Goal: Communication & Community: Answer question/provide support

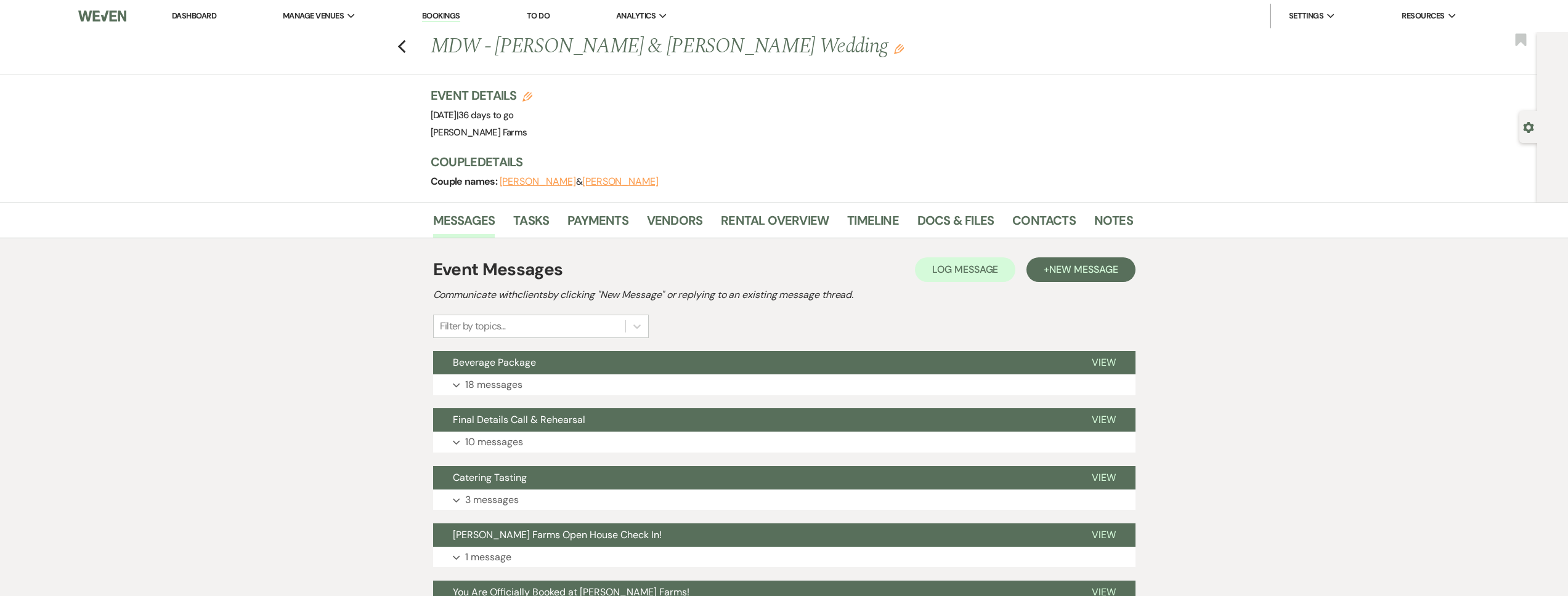
click at [184, 15] on link "Dashboard" at bounding box center [194, 16] width 45 height 11
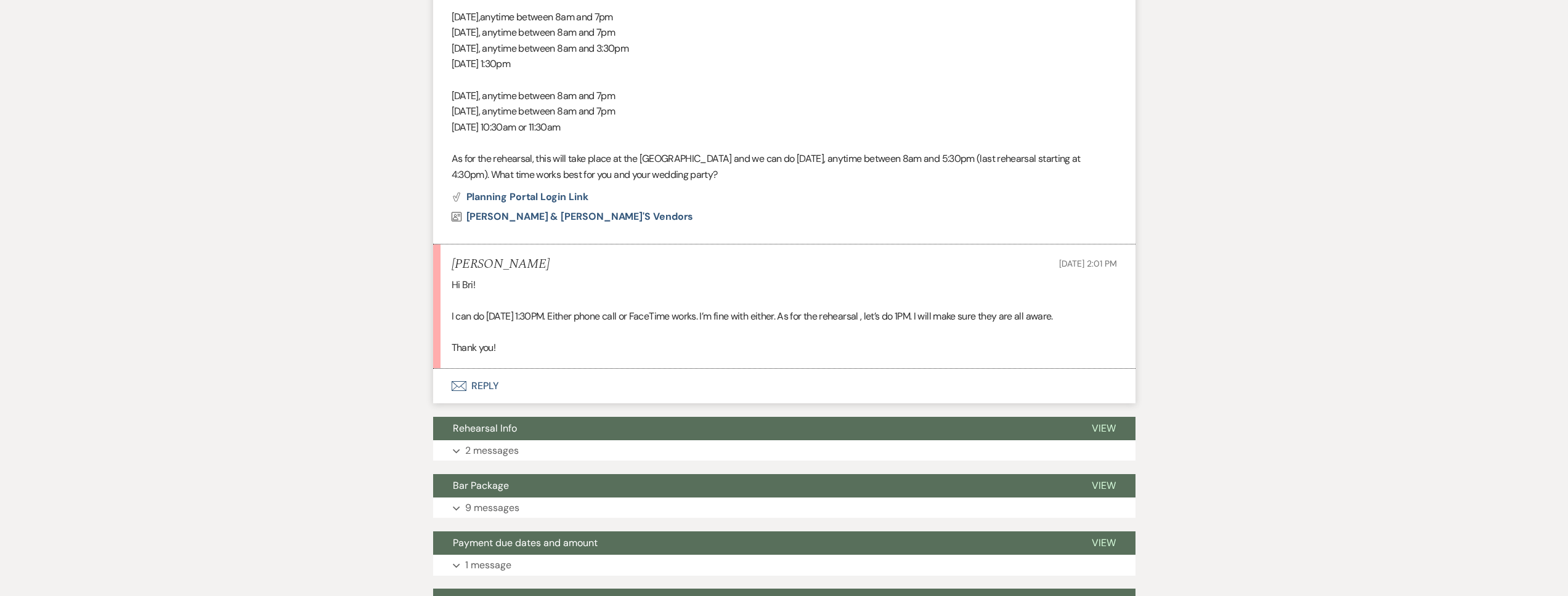
scroll to position [536, 0]
click at [872, 396] on button "Envelope Reply" at bounding box center [784, 386] width 702 height 35
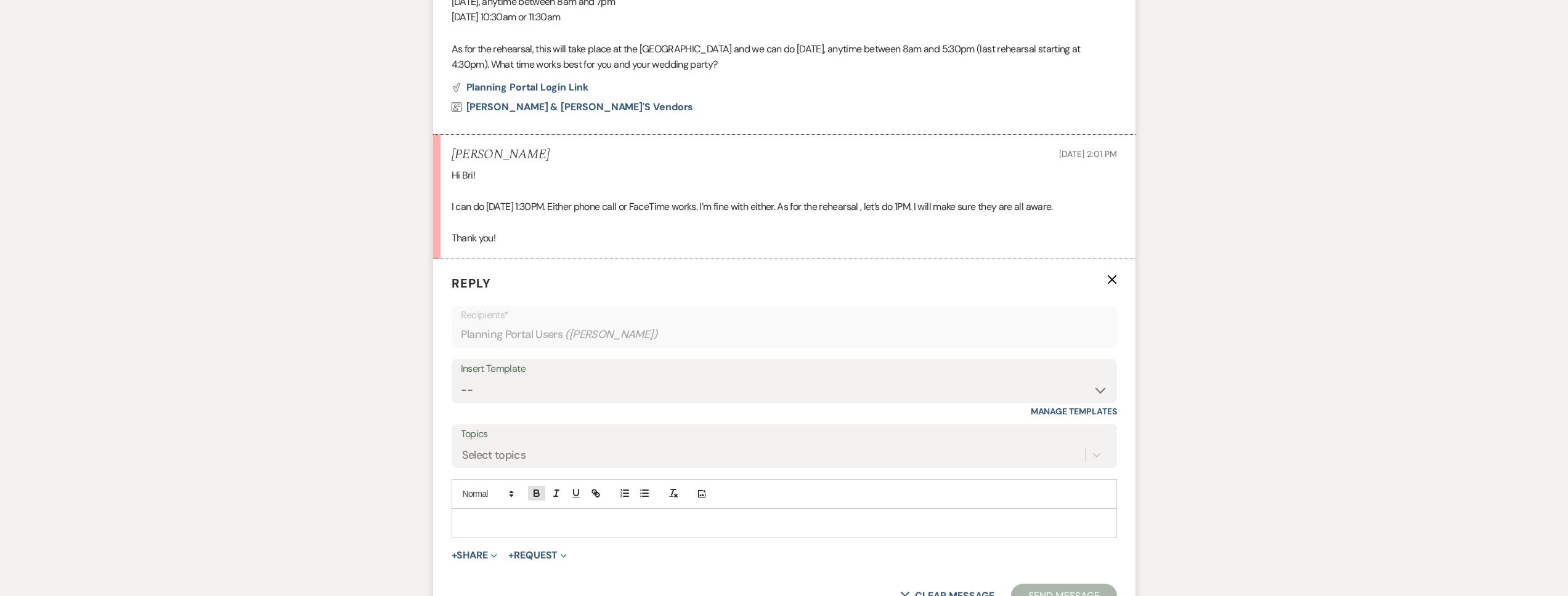
scroll to position [649, 0]
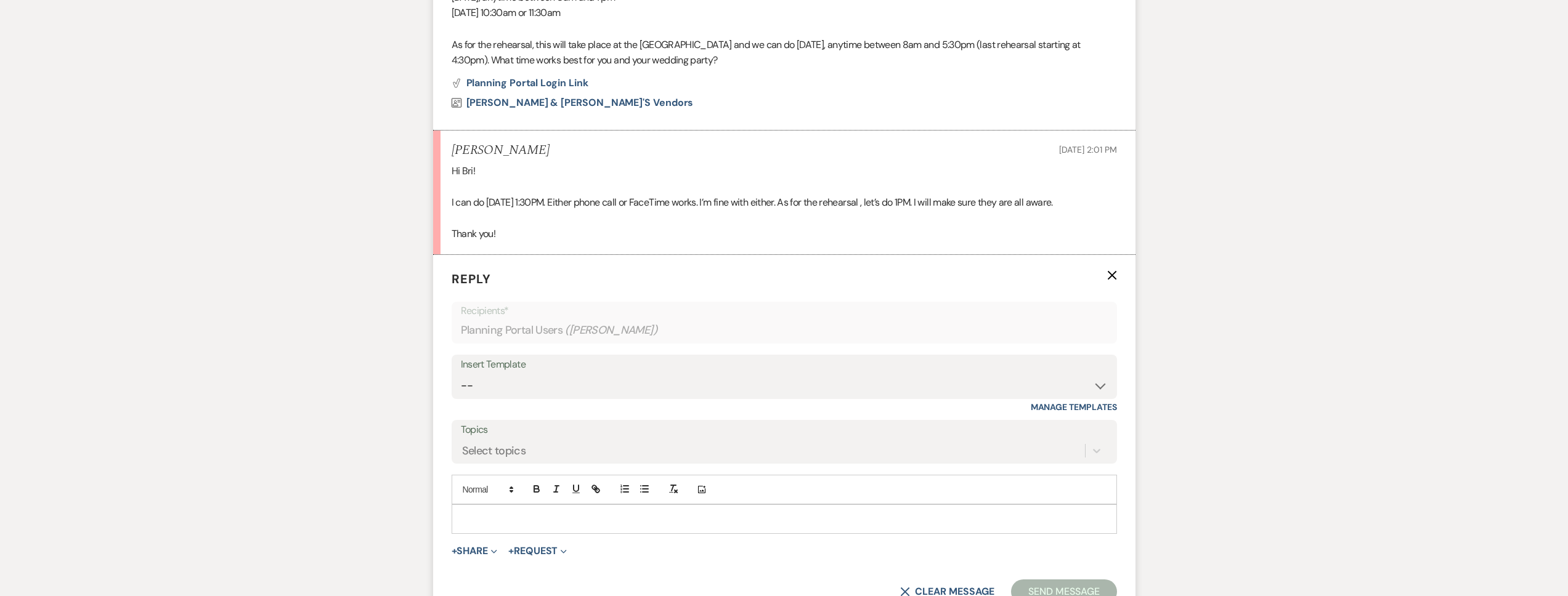
click at [543, 518] on p at bounding box center [784, 519] width 646 height 14
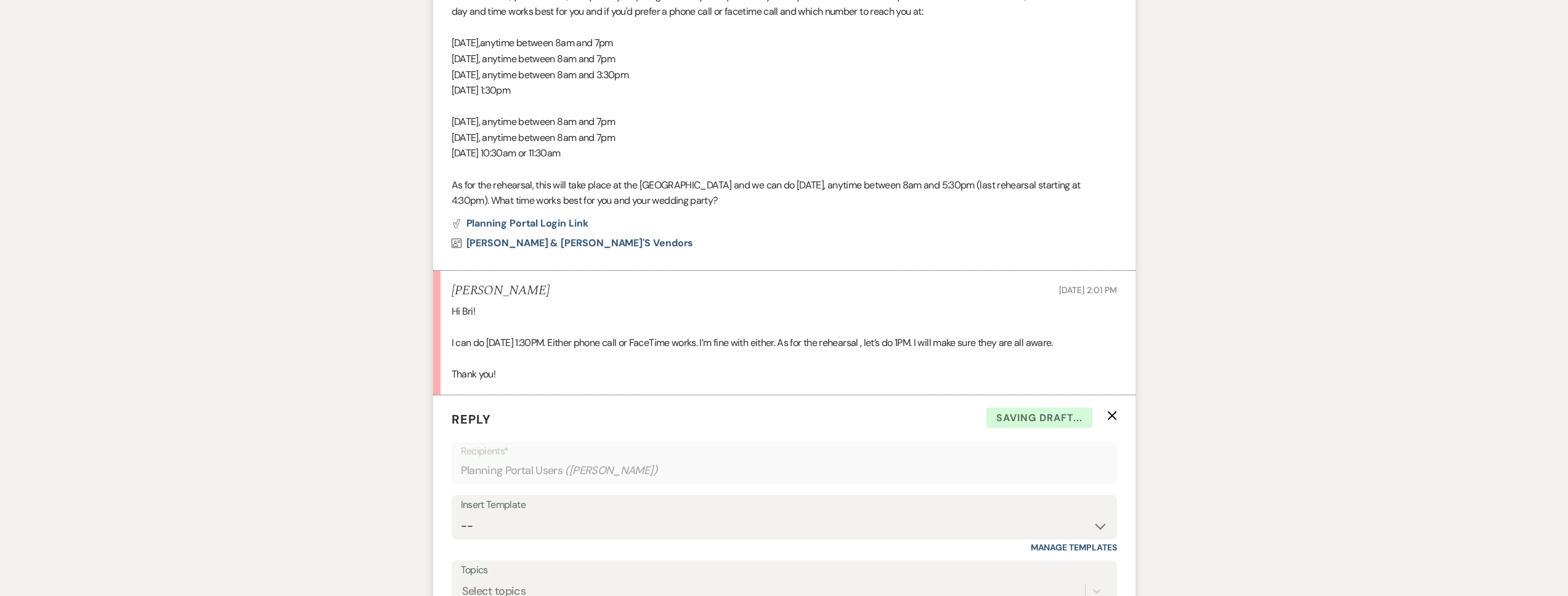
scroll to position [393, 0]
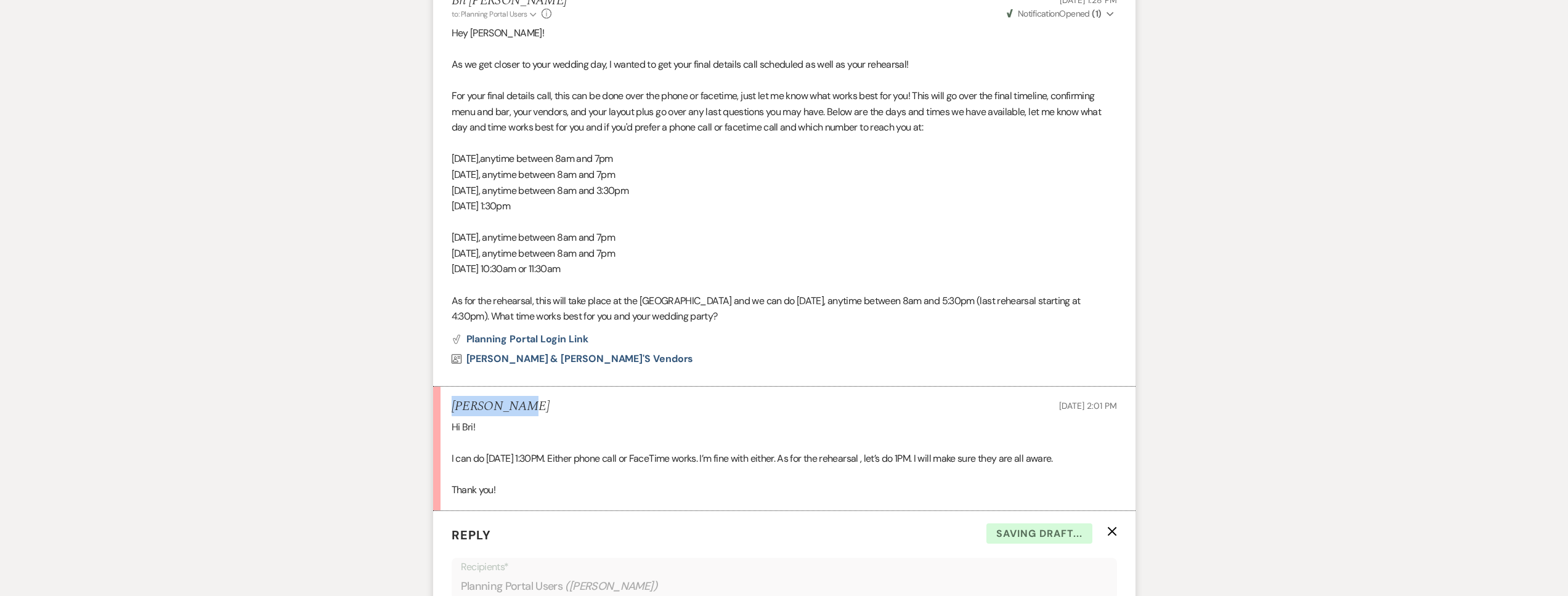
drag, startPoint x: 501, startPoint y: 407, endPoint x: 451, endPoint y: 408, distance: 50.0
click at [451, 408] on div "Rachel Fife Sep 10, 2025, 2:01 PM" at bounding box center [784, 406] width 665 height 15
copy h5 "Rachel Fife"
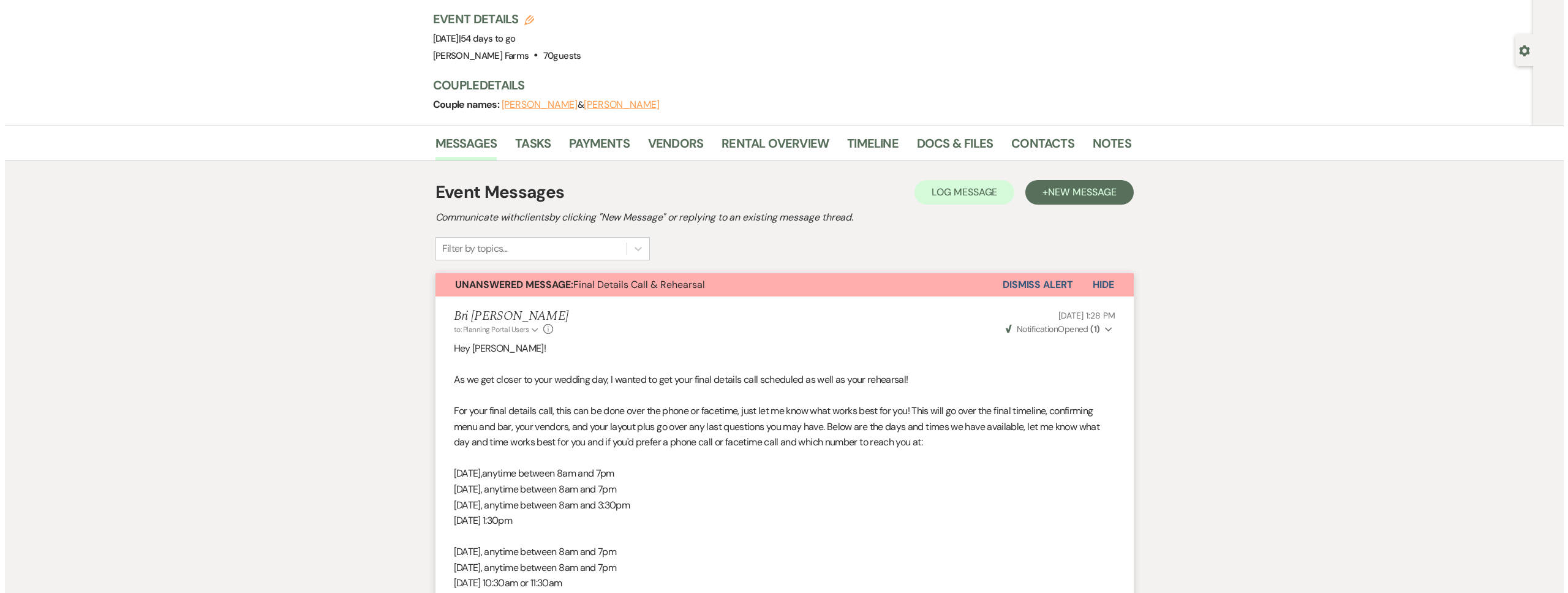
scroll to position [0, 0]
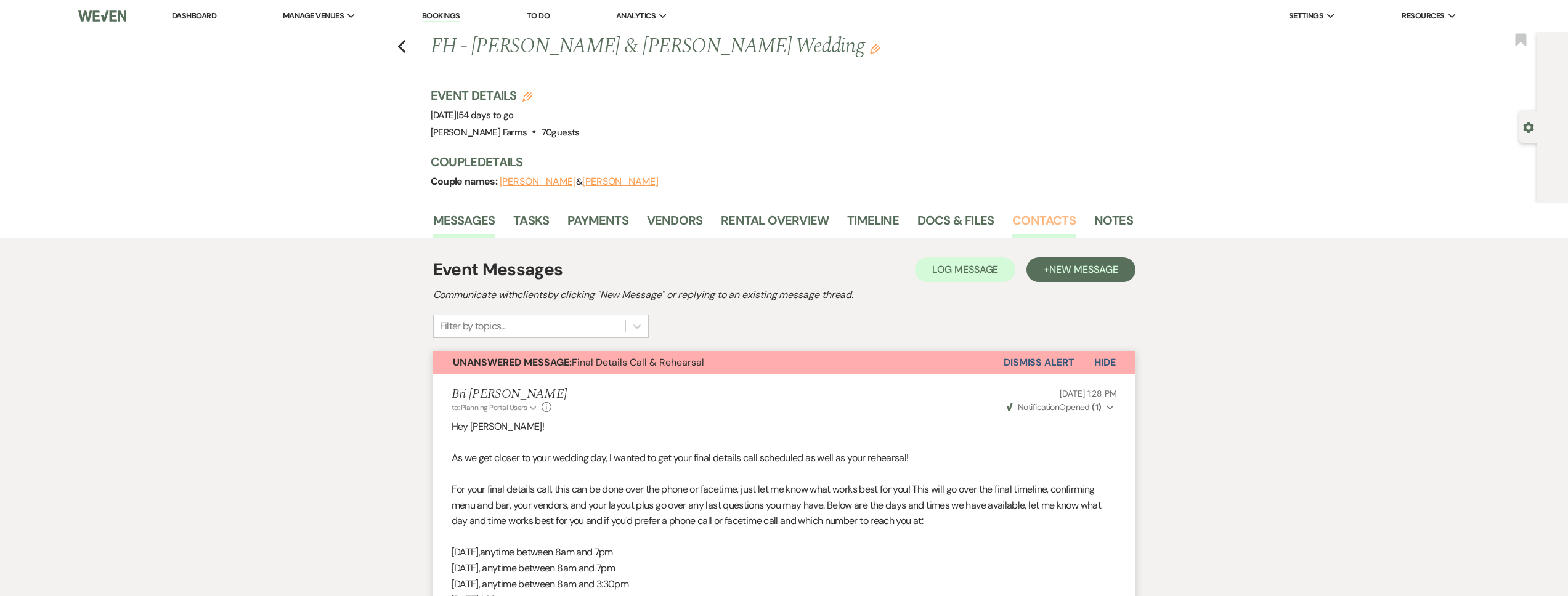
click at [1055, 220] on link "Contacts" at bounding box center [1044, 224] width 64 height 27
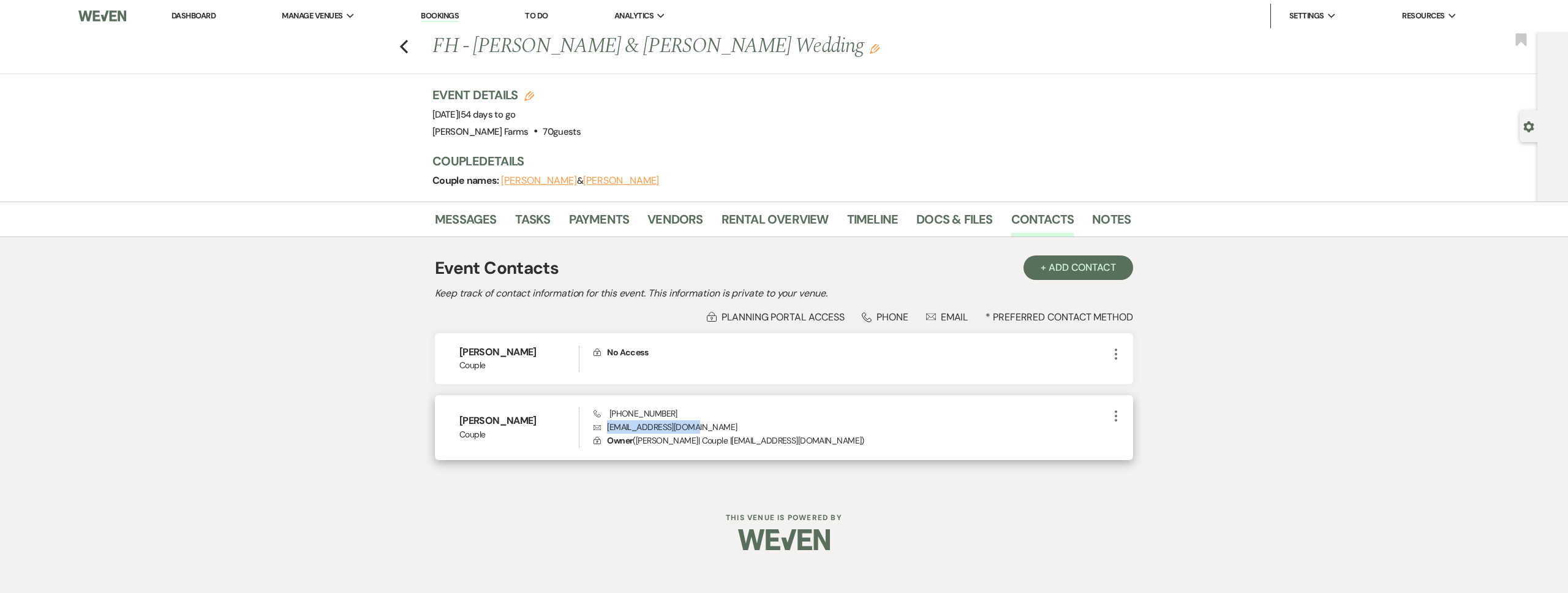
drag, startPoint x: 682, startPoint y: 432, endPoint x: 605, endPoint y: 429, distance: 77.1
click at [605, 429] on p "Envelope fiferachel@ymail.com" at bounding box center [851, 426] width 515 height 14
copy p "fiferachel@ymail.com"
click at [485, 221] on link "Messages" at bounding box center [466, 223] width 62 height 27
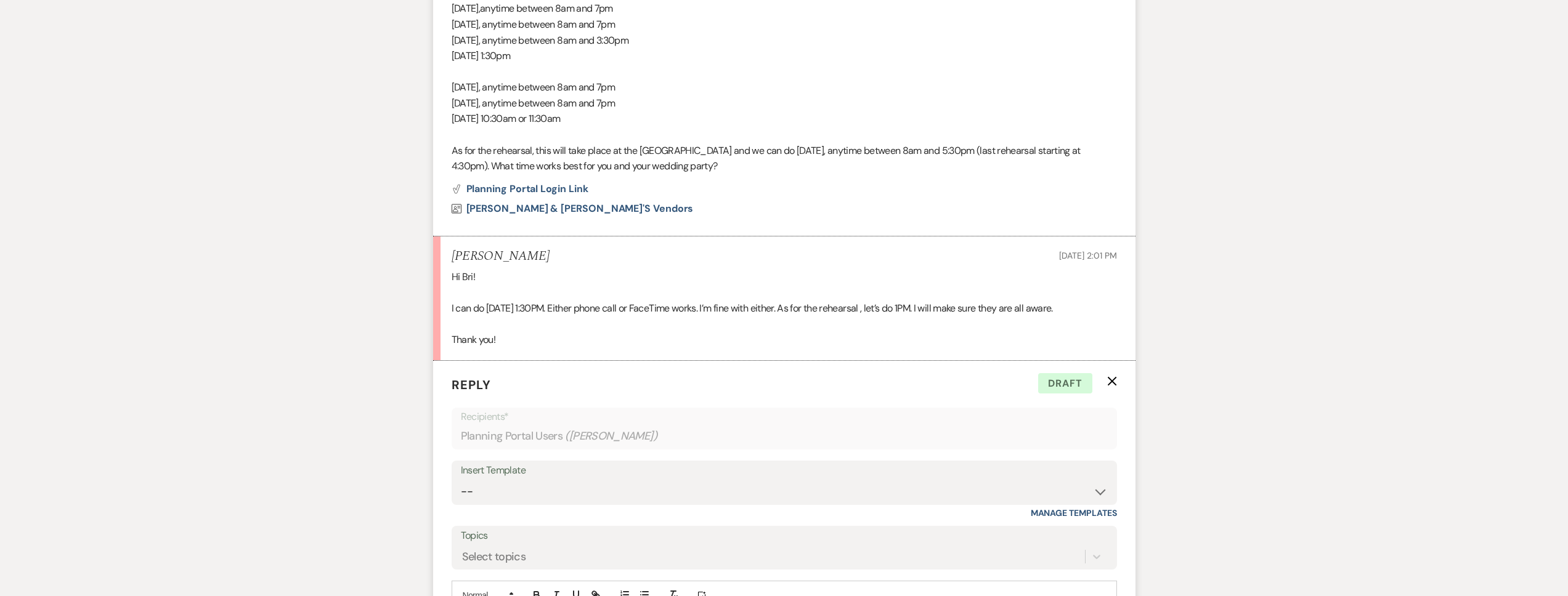
scroll to position [658, 0]
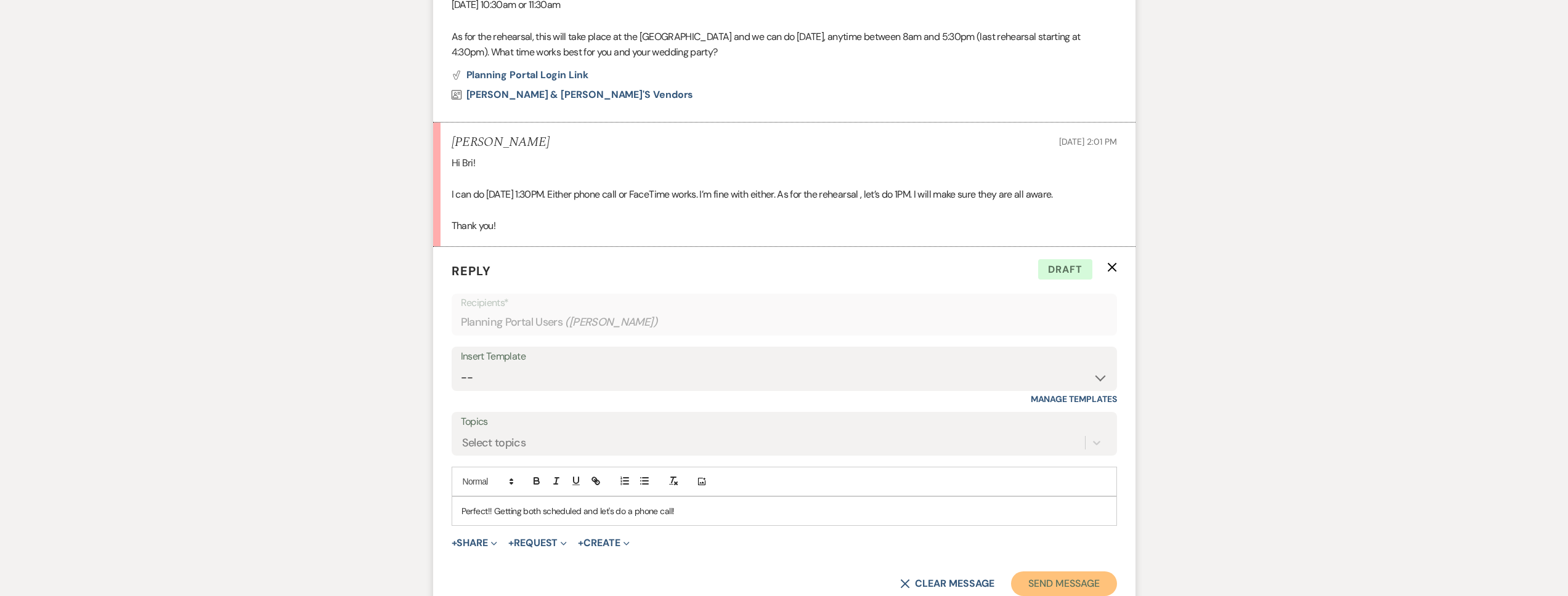
click at [1036, 574] on button "Send Message" at bounding box center [1064, 584] width 105 height 25
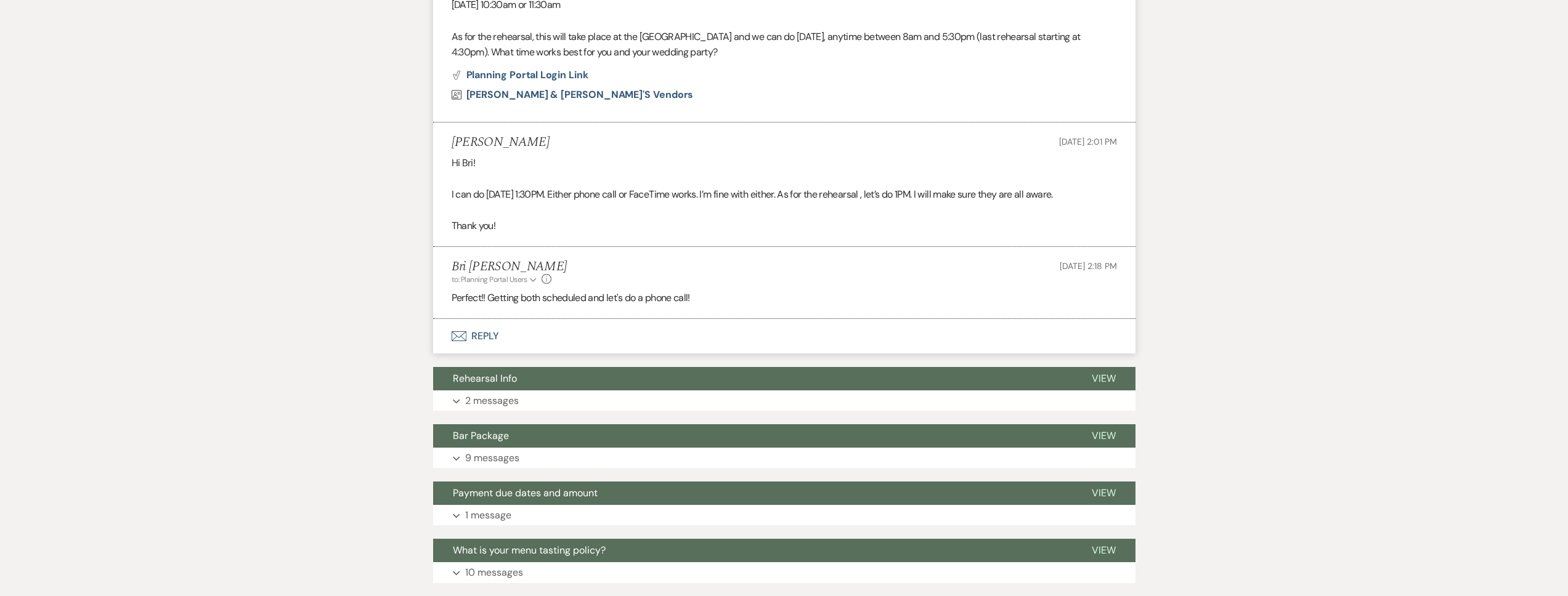
scroll to position [0, 0]
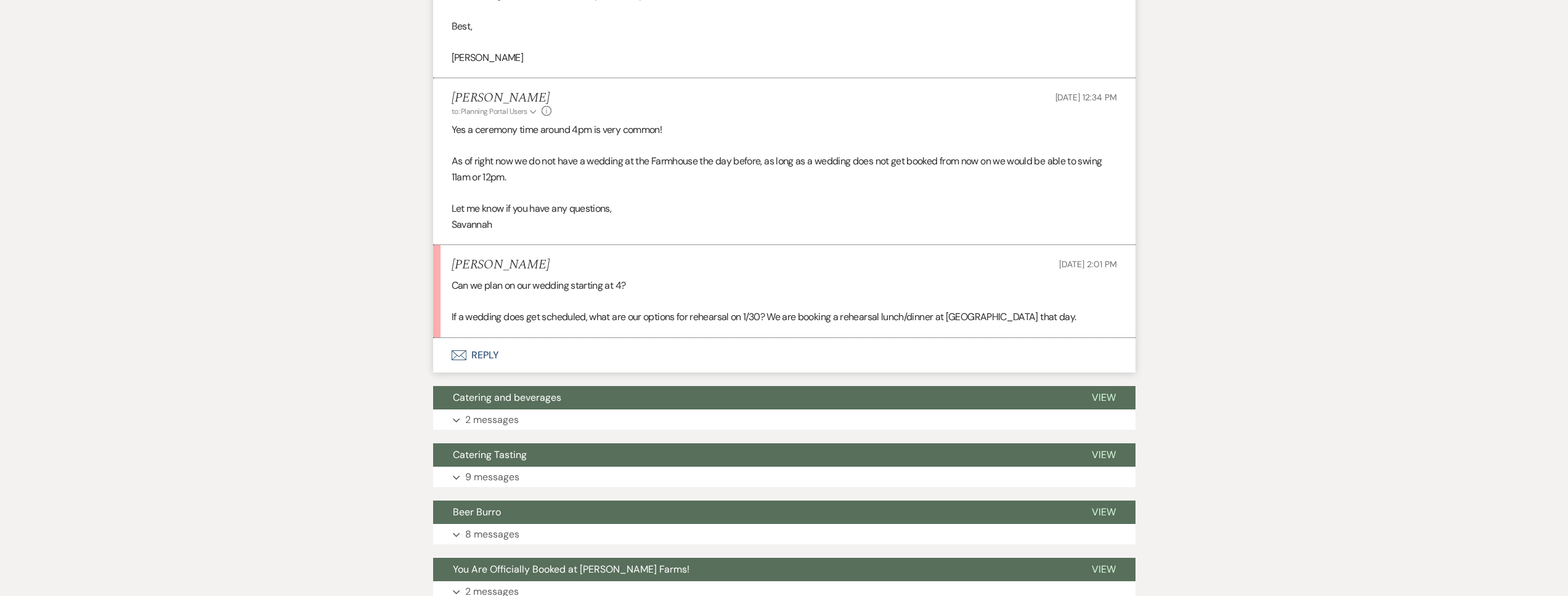
scroll to position [828, 0]
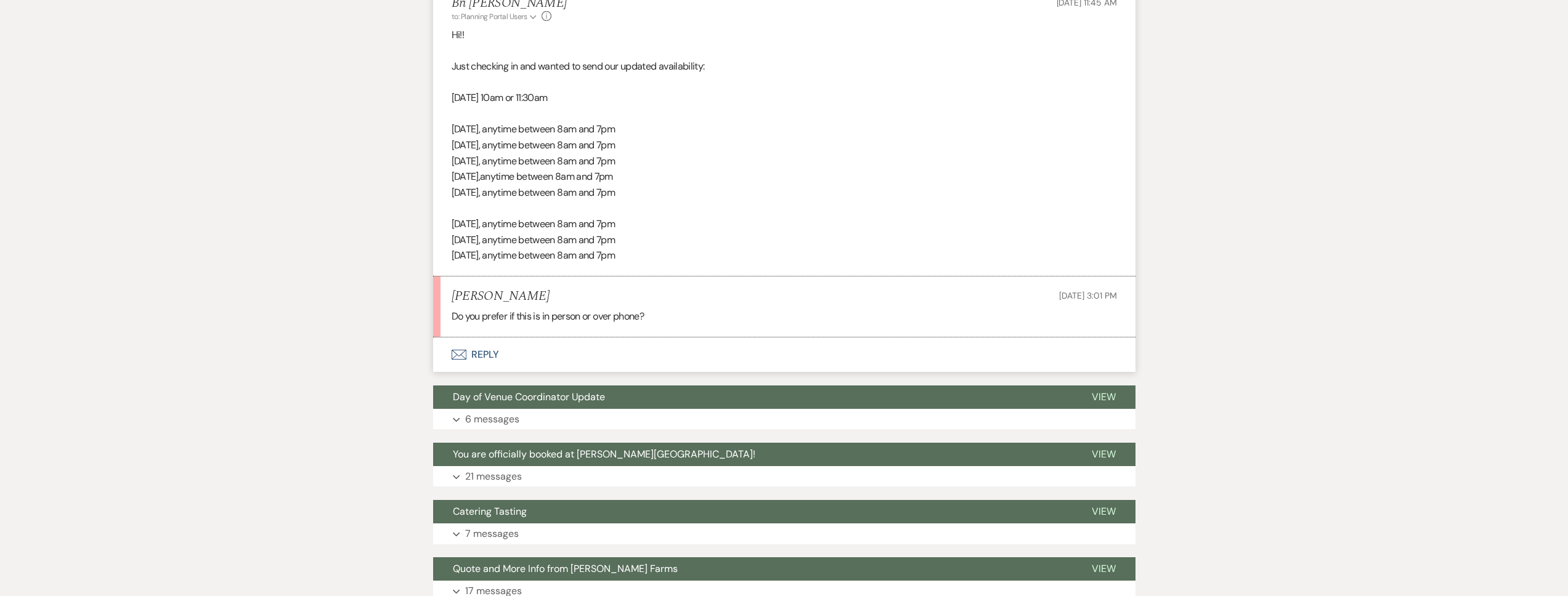
click at [524, 355] on button "Envelope Reply" at bounding box center [784, 354] width 702 height 35
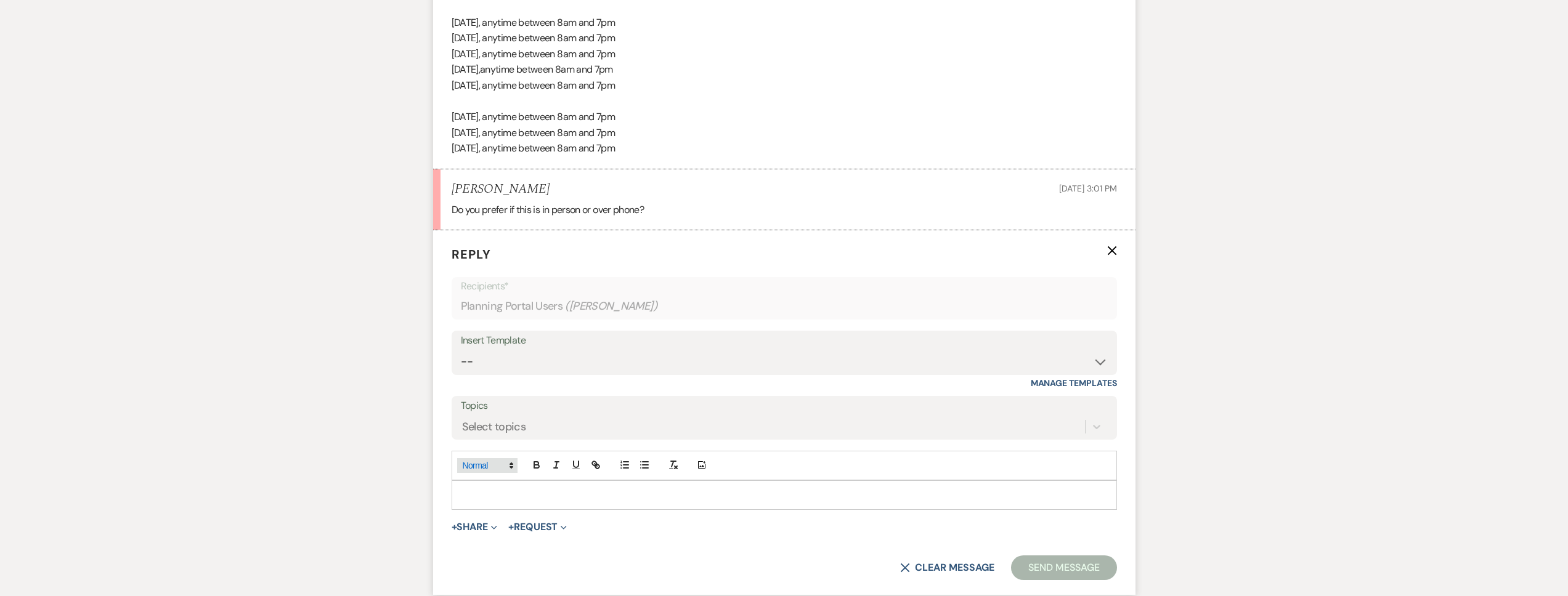
scroll to position [848, 0]
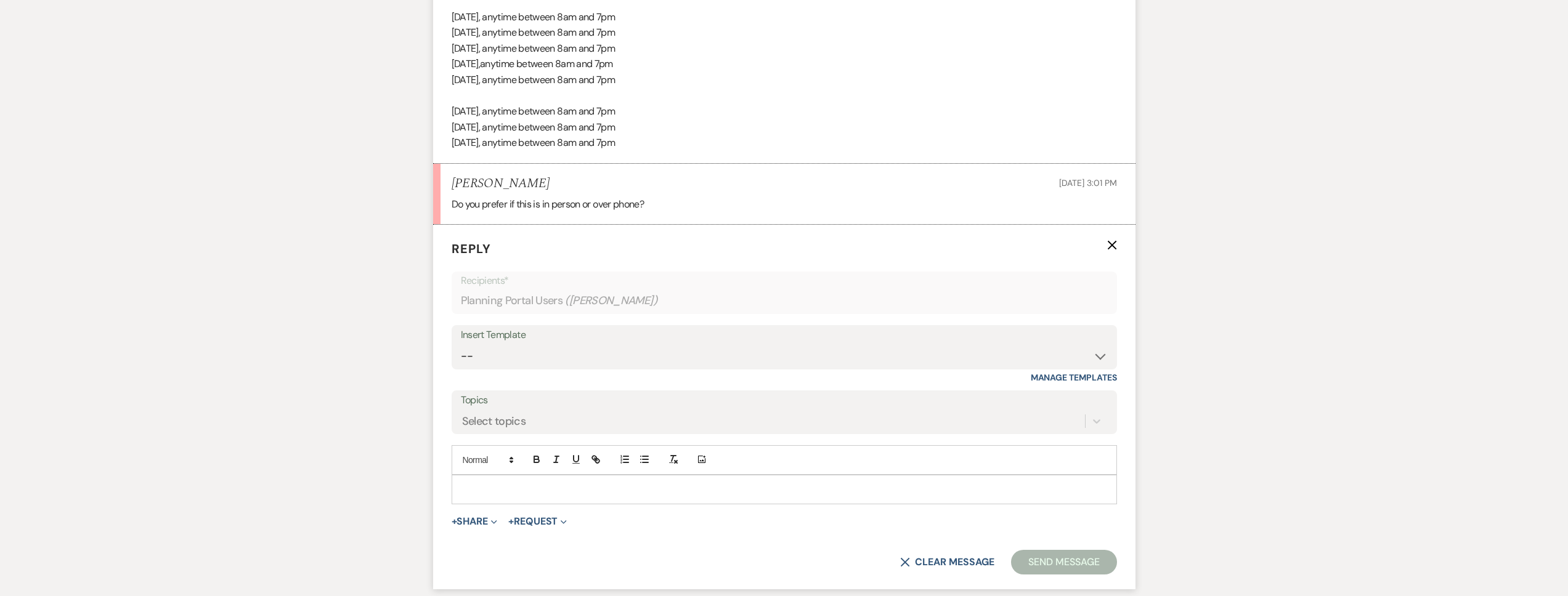
click at [497, 483] on p at bounding box center [784, 489] width 646 height 14
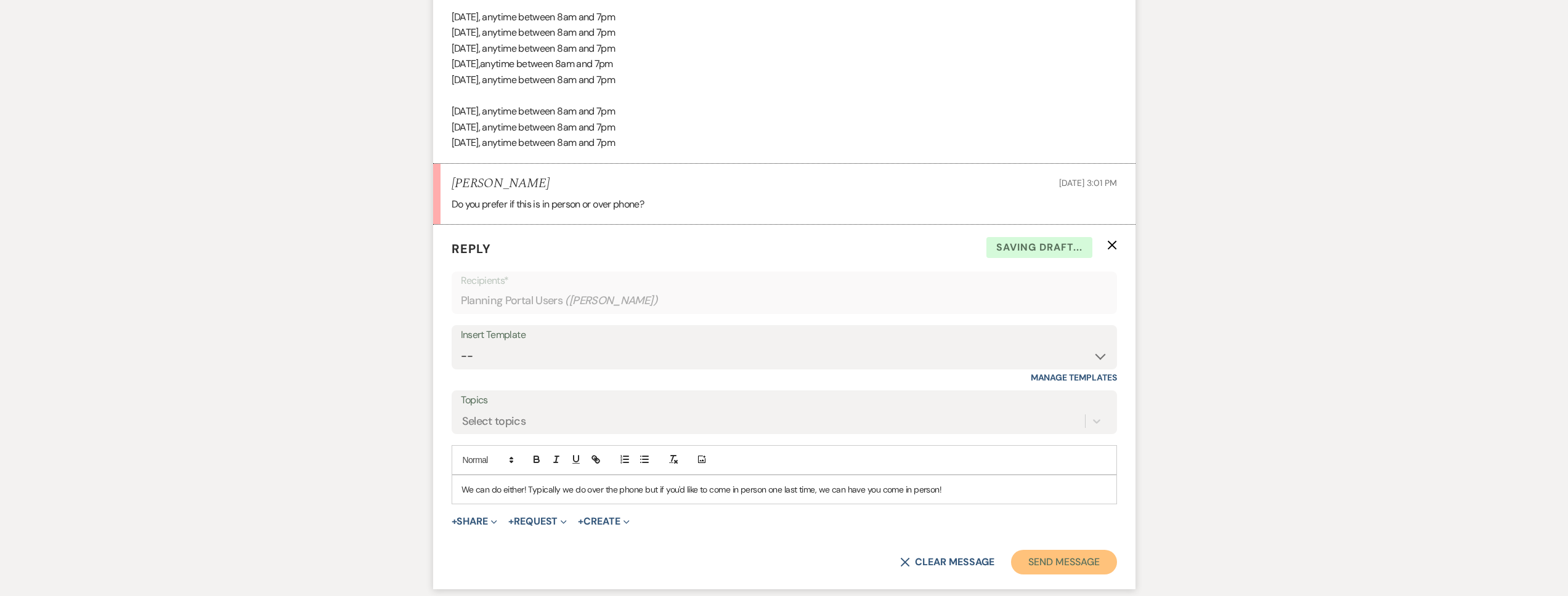
click at [1046, 559] on button "Send Message" at bounding box center [1064, 562] width 105 height 25
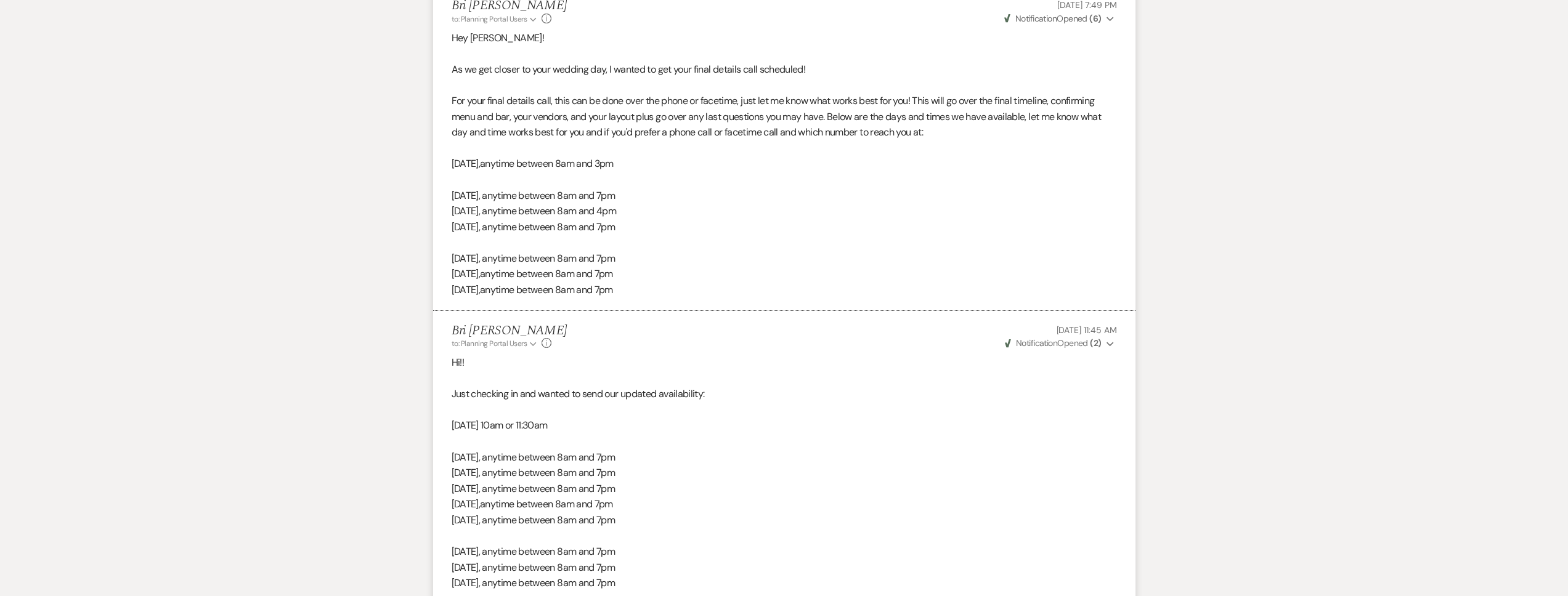
scroll to position [794, 0]
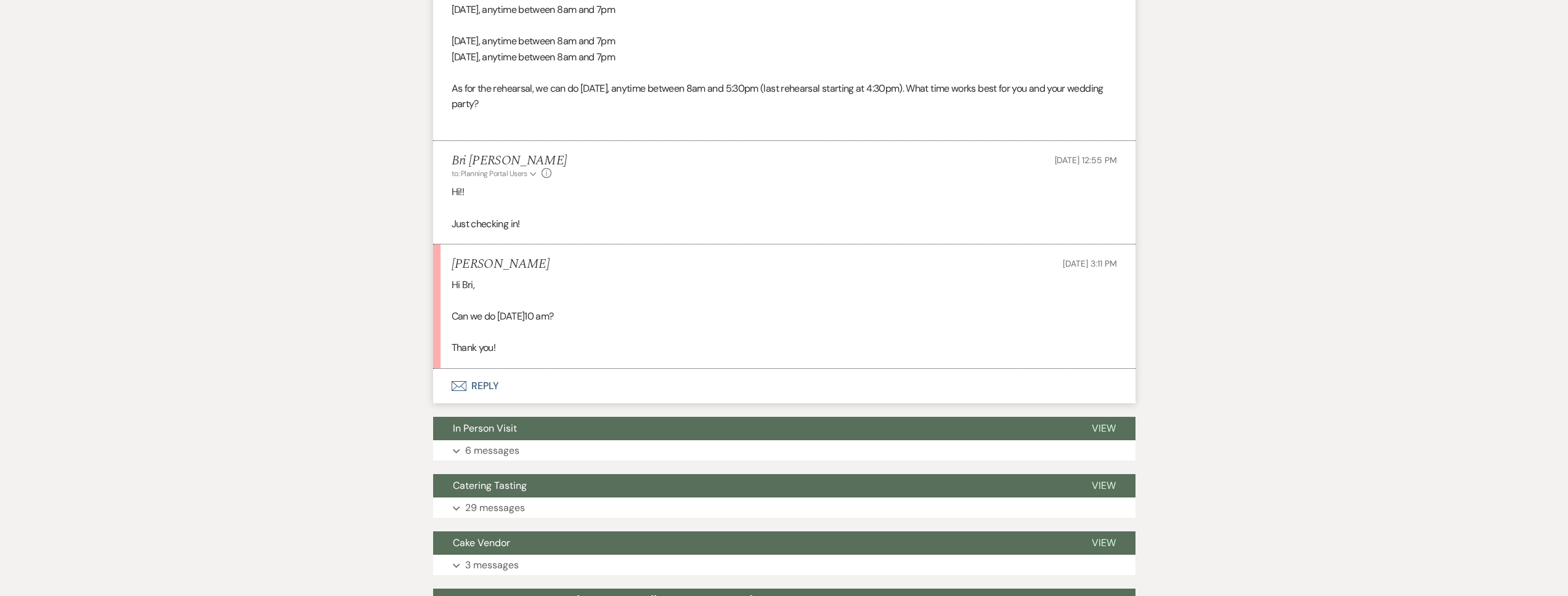
click at [562, 390] on button "Envelope Reply" at bounding box center [784, 386] width 702 height 35
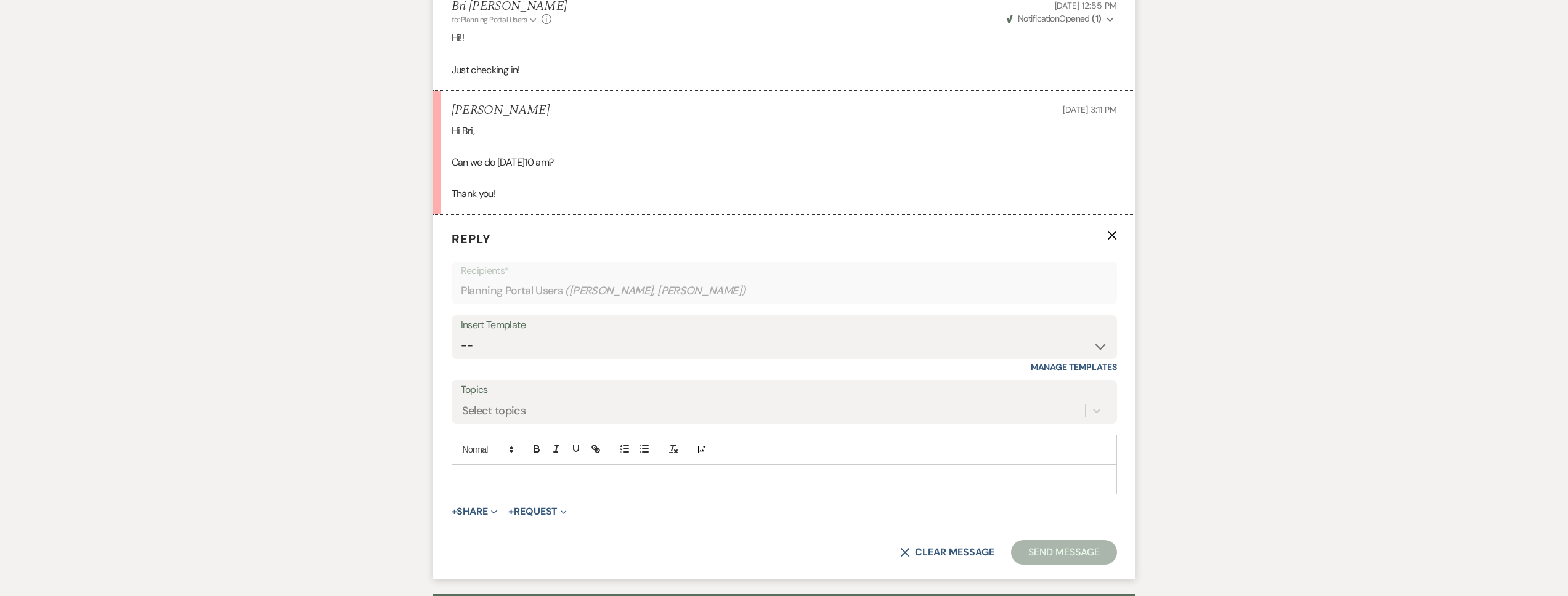
scroll to position [1136, 0]
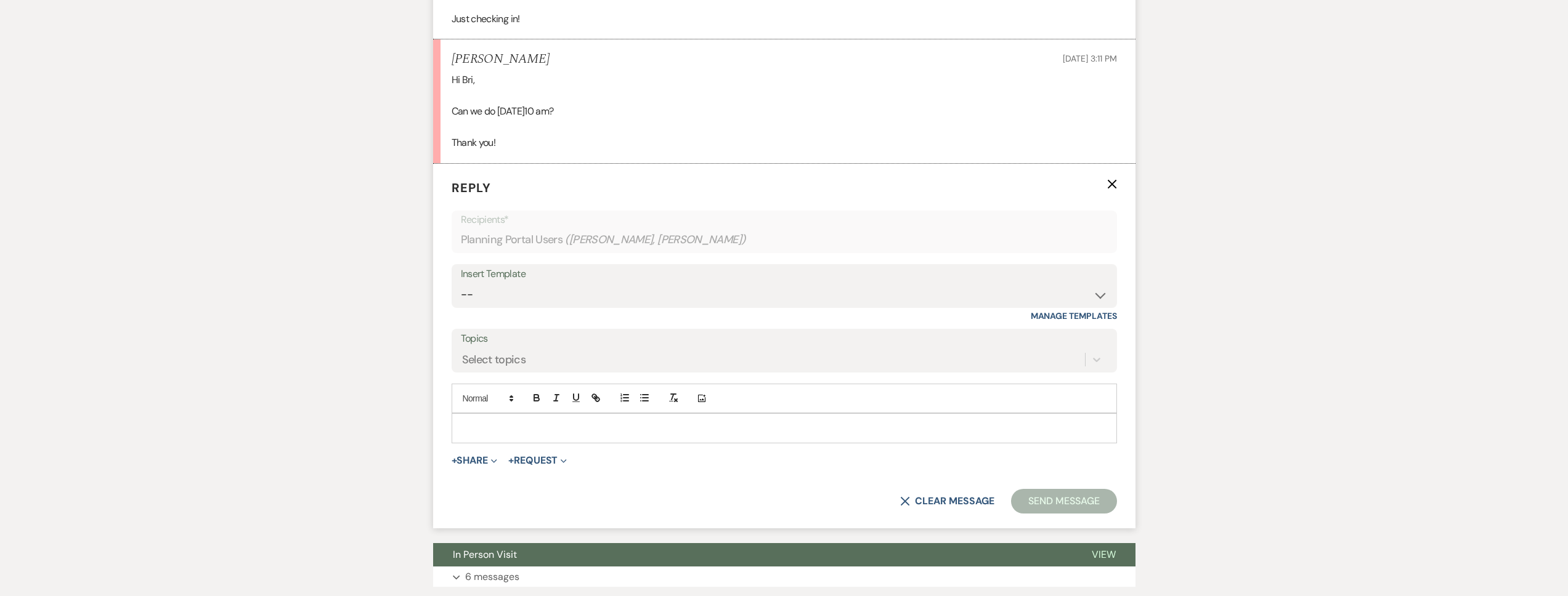
click at [519, 434] on p at bounding box center [784, 427] width 646 height 14
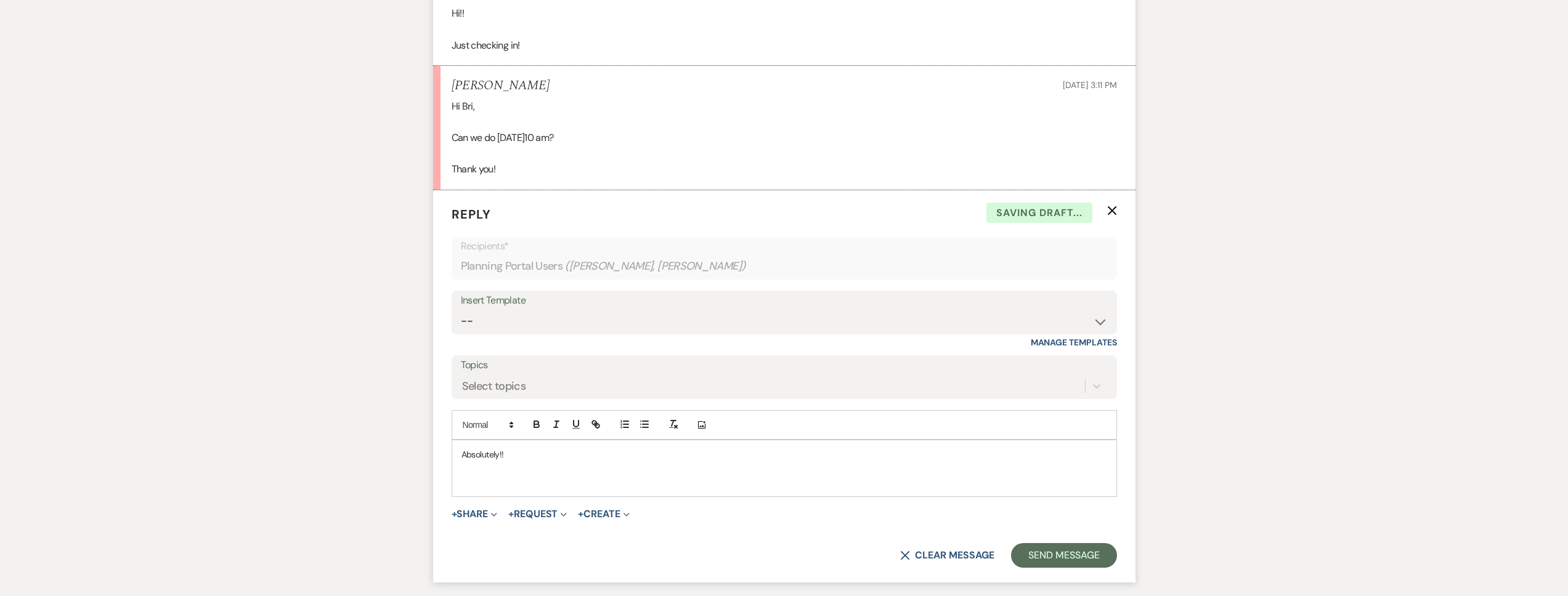
scroll to position [885, 0]
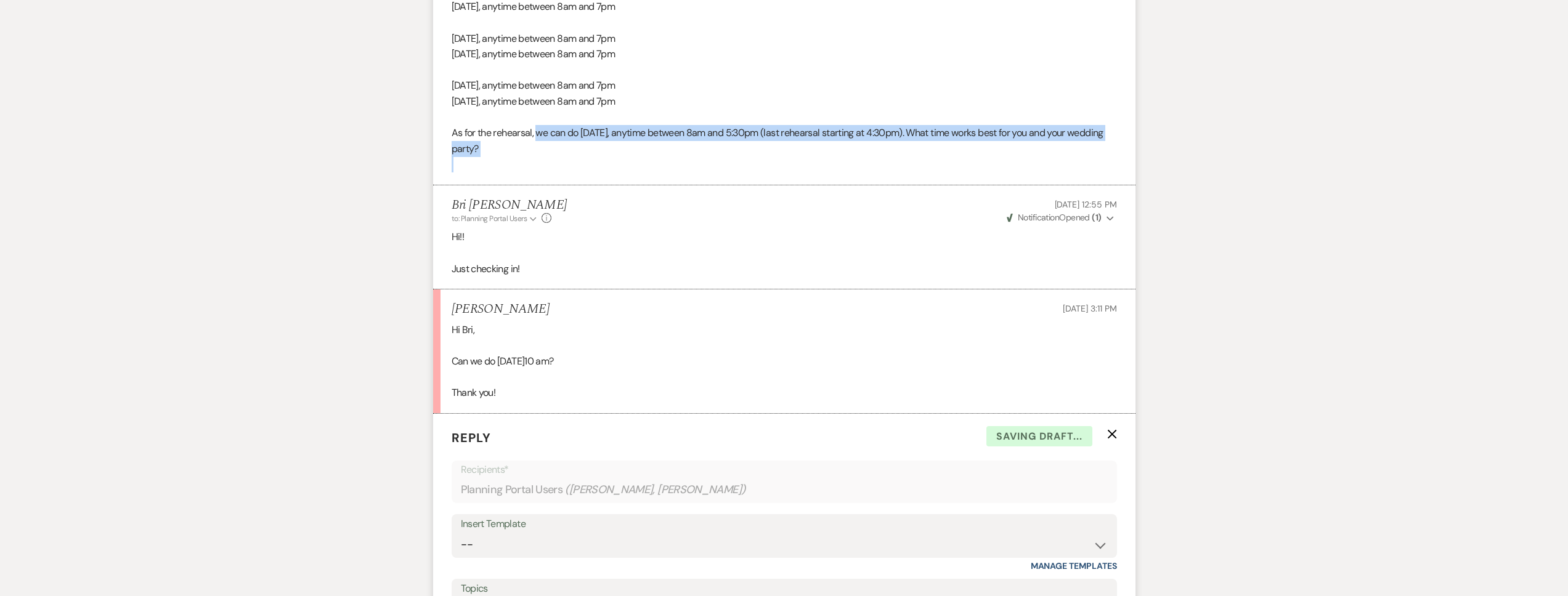
drag, startPoint x: 543, startPoint y: 152, endPoint x: 537, endPoint y: 137, distance: 16.2
click at [537, 137] on div "Hey [PERSON_NAME] and [PERSON_NAME]! As we get closer to your wedding day, I wa…" at bounding box center [784, 23] width 665 height 299
copy span "we can do [DATE], anytime between 8am and 5:30pm (last rehearsal starting at 4:…"
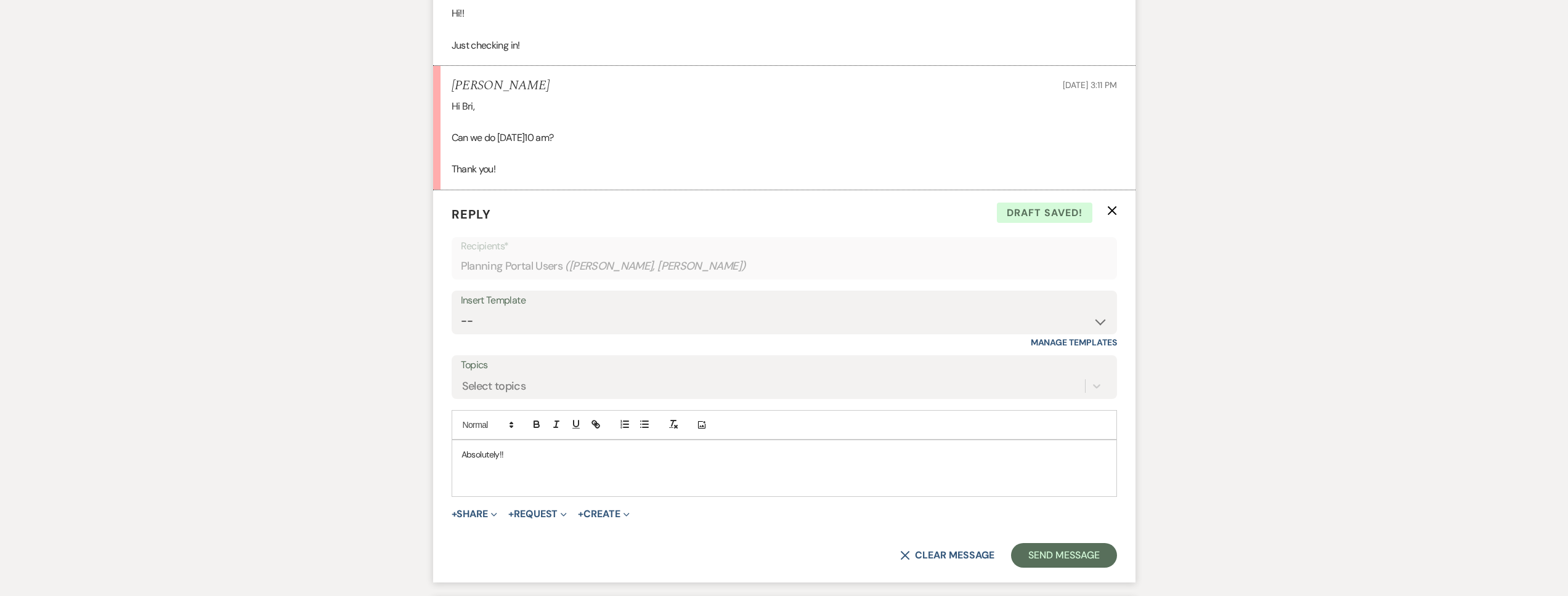
scroll to position [1310, 0]
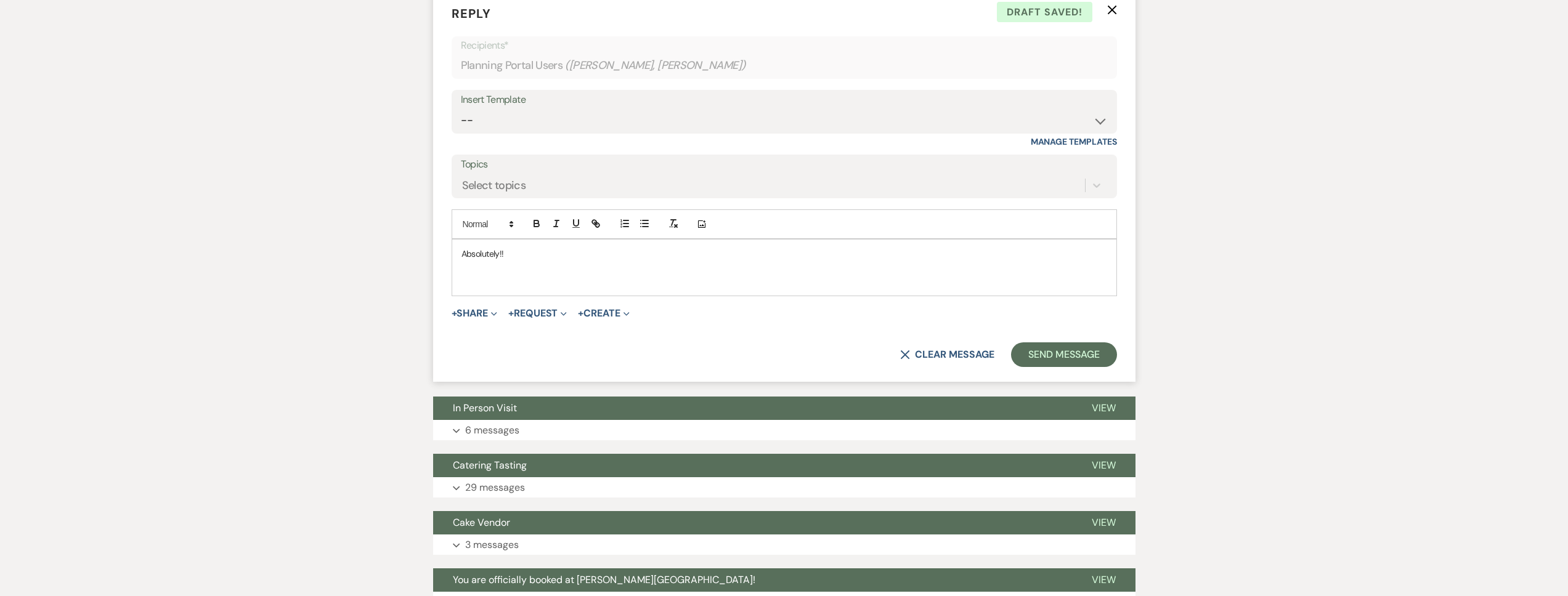
click at [537, 257] on p "Absolutely!!" at bounding box center [784, 253] width 646 height 14
click at [534, 272] on p at bounding box center [784, 268] width 646 height 14
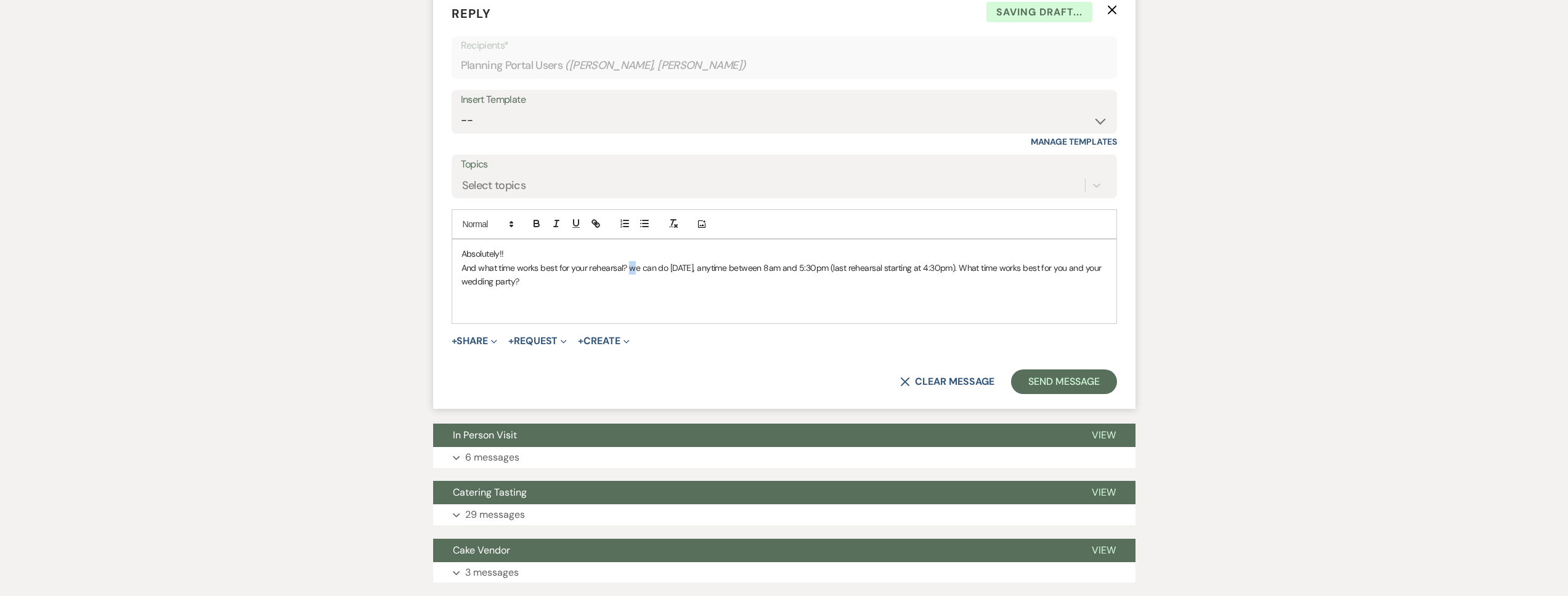
click at [629, 268] on p "And what time works best for your rehearsal? we can do Wednesday, November 5, a…" at bounding box center [784, 275] width 646 height 28
drag, startPoint x: 737, startPoint y: 282, endPoint x: 1024, endPoint y: 268, distance: 287.3
click at [1024, 268] on p "And what time works best for your rehearsal? We can do Wednesday, November 5, a…" at bounding box center [784, 275] width 646 height 28
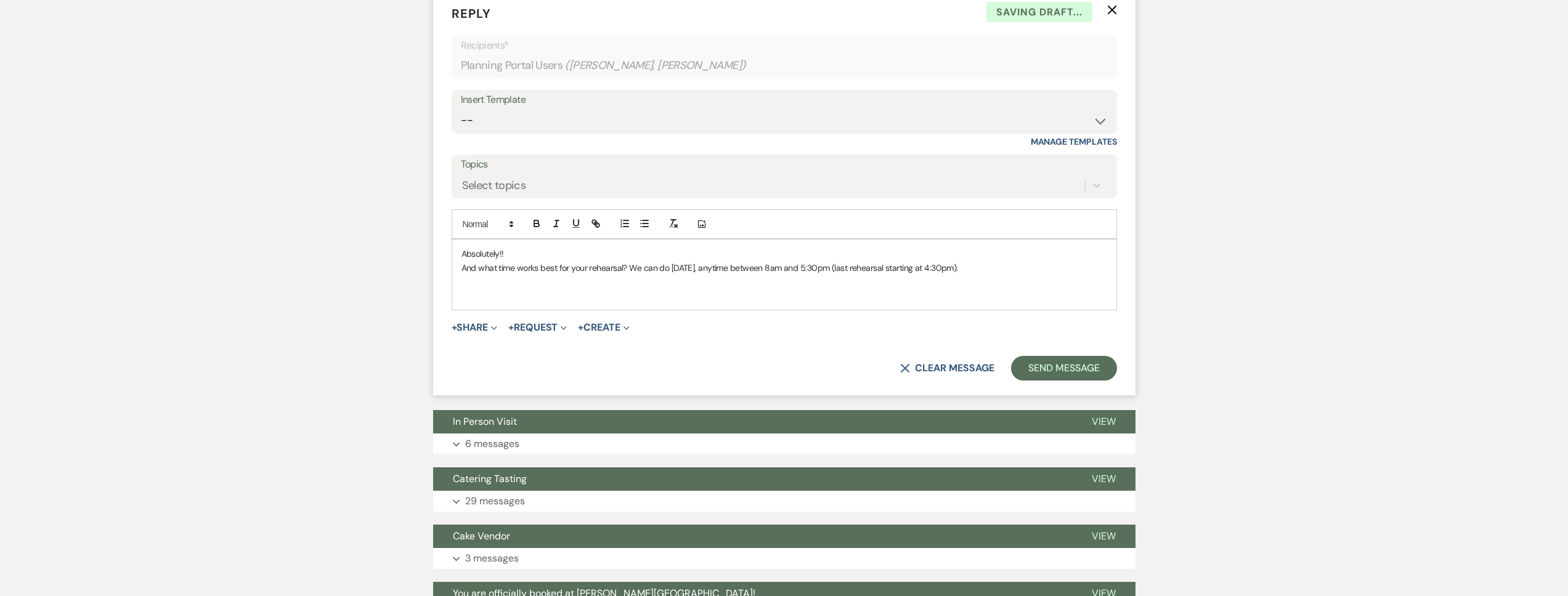
click at [549, 254] on p "Absolutely!!" at bounding box center [784, 253] width 646 height 14
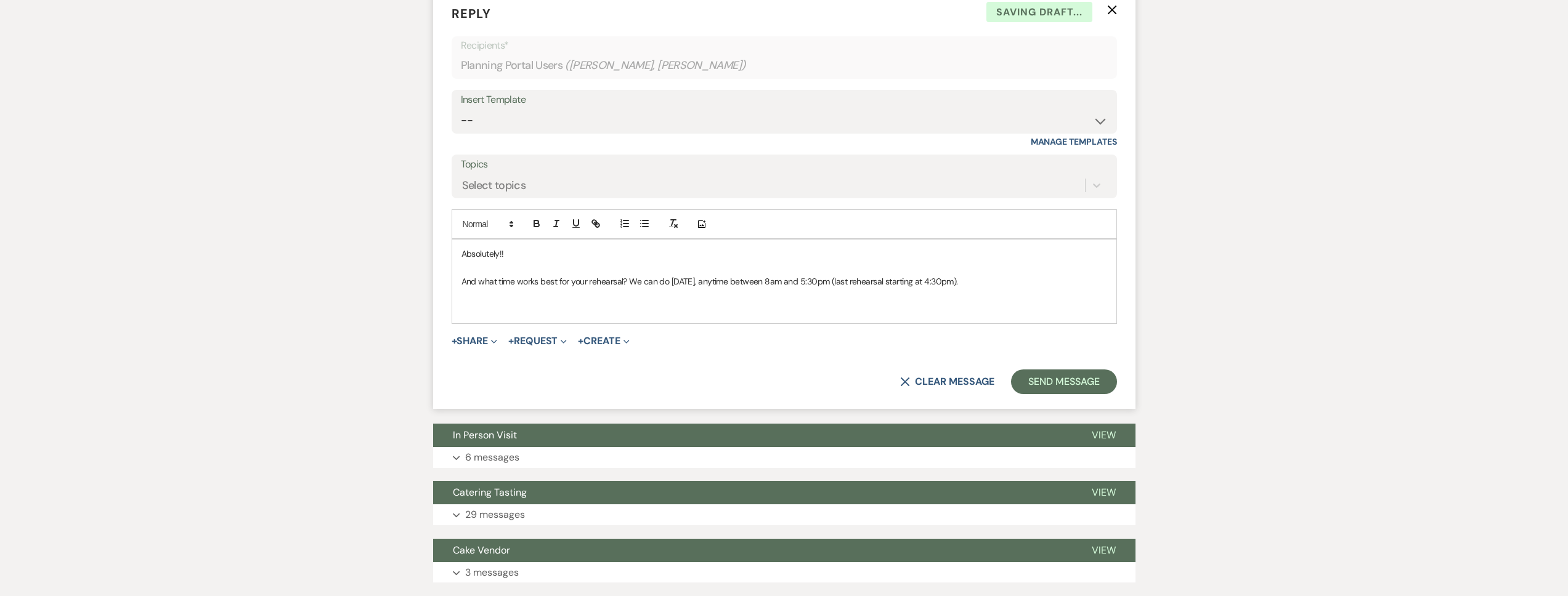
click at [519, 310] on p at bounding box center [784, 309] width 646 height 14
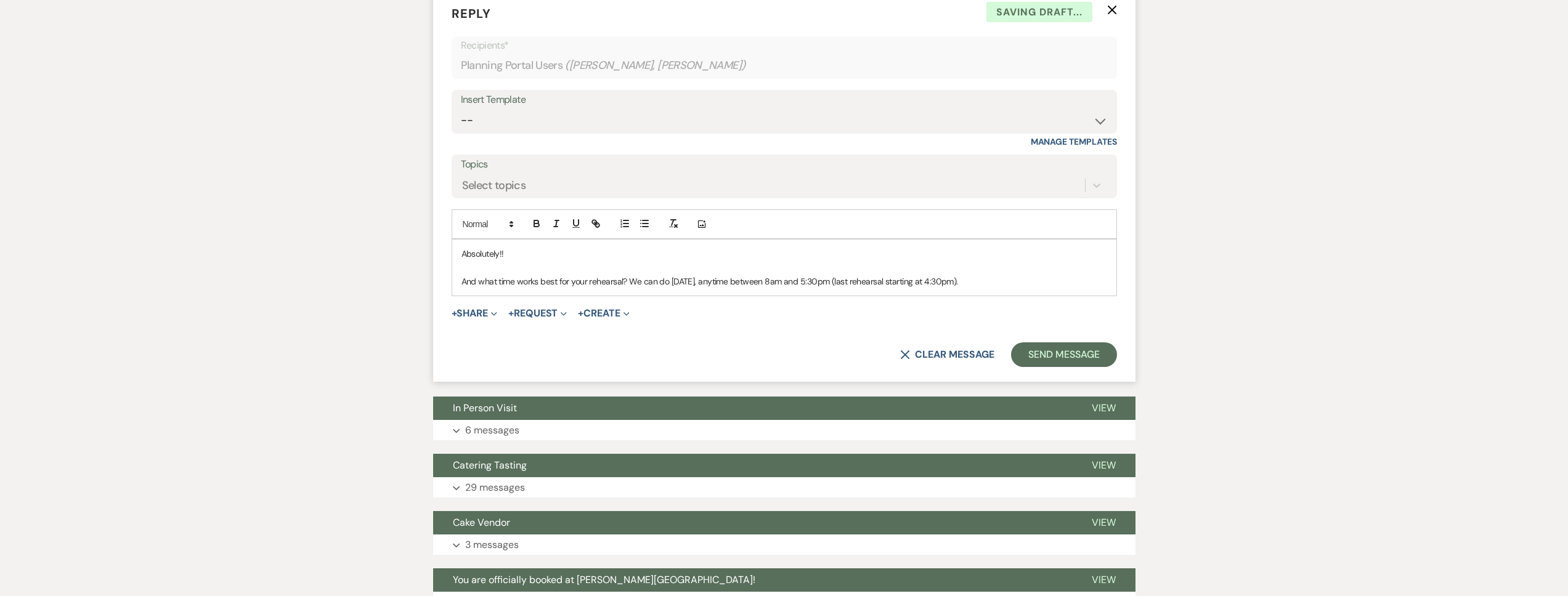
click at [546, 249] on p "Absolutely!!" at bounding box center [784, 253] width 646 height 14
click at [1086, 349] on button "Send Message" at bounding box center [1064, 354] width 105 height 25
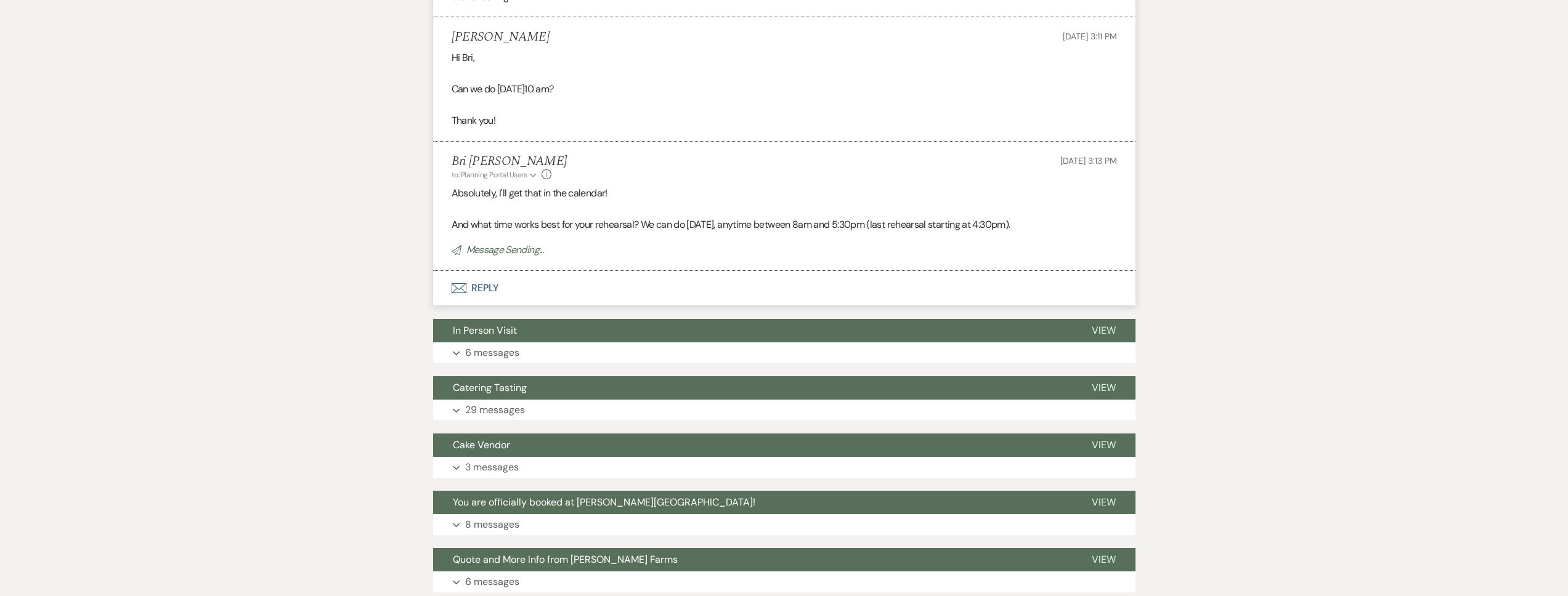
scroll to position [1072, 0]
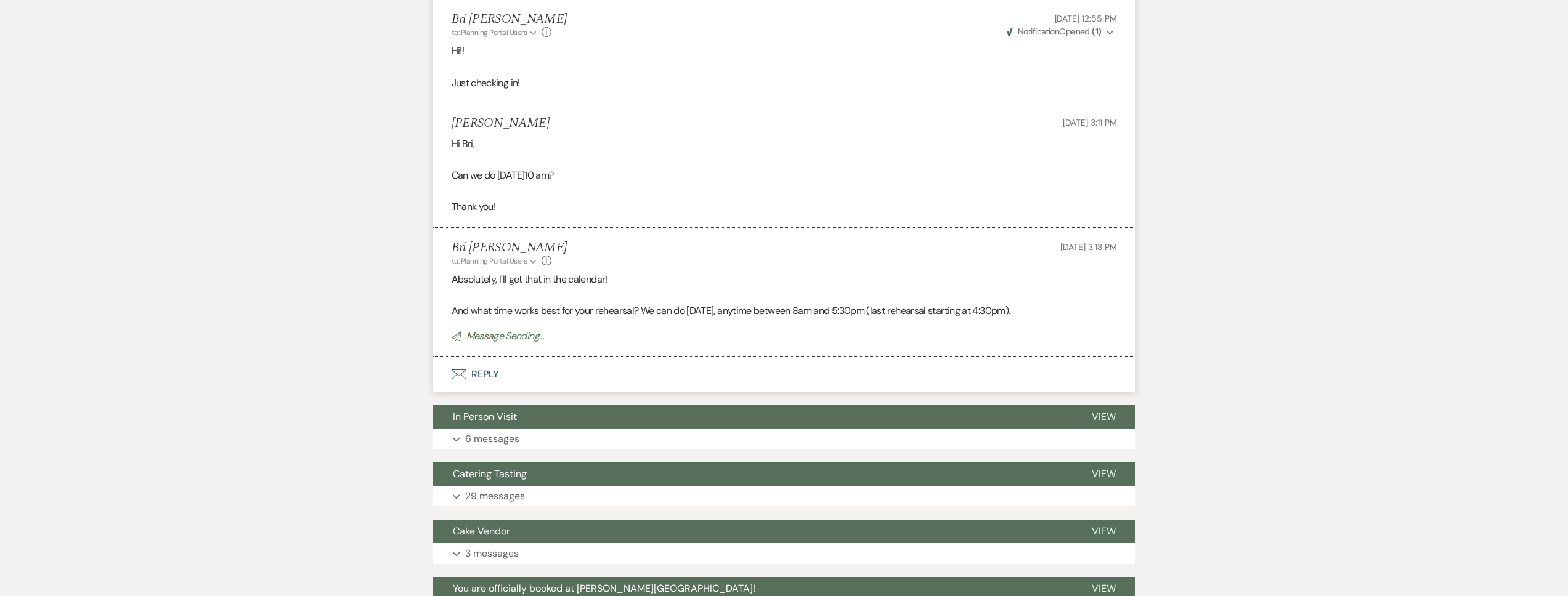
drag, startPoint x: 528, startPoint y: 122, endPoint x: 446, endPoint y: 124, distance: 82.0
click at [446, 124] on li "Payton Arriola Sep 10, 2025, 3:11 PM Hi Bri, Can we do Tuesday 10/14 @10 am? Th…" at bounding box center [784, 165] width 702 height 124
copy h5 "[PERSON_NAME]"
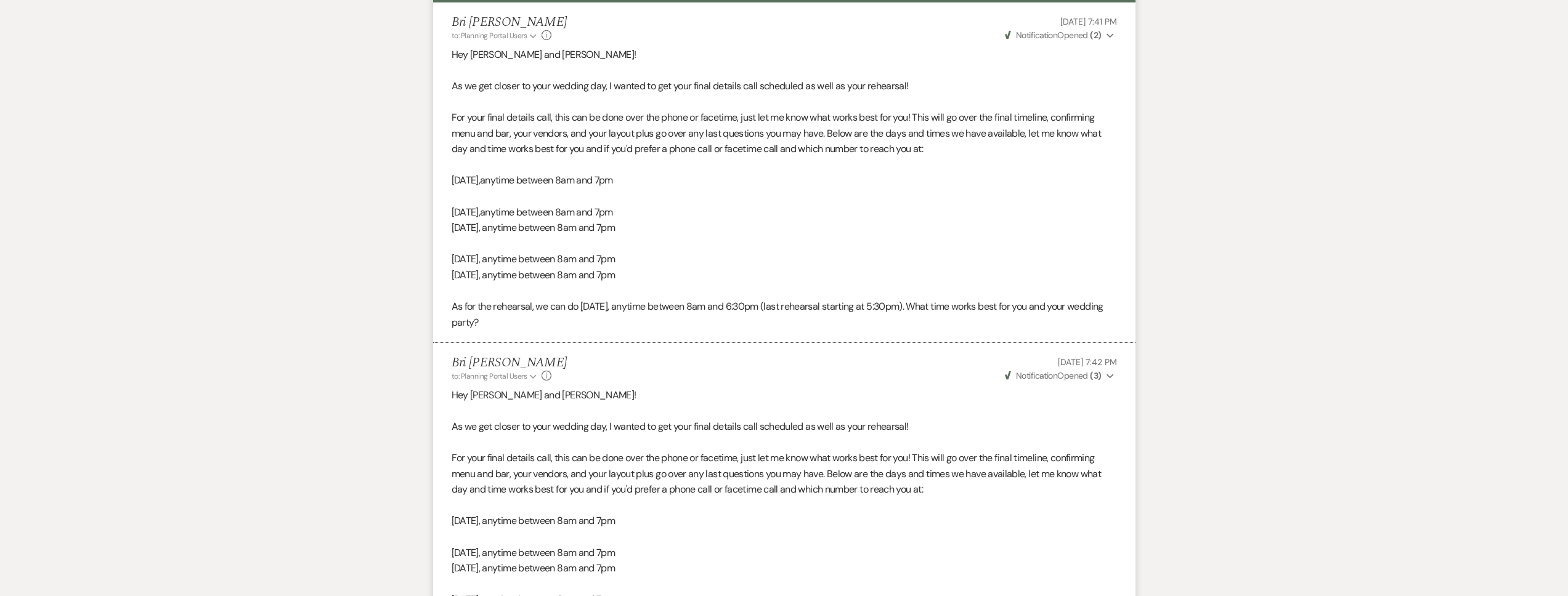
scroll to position [0, 0]
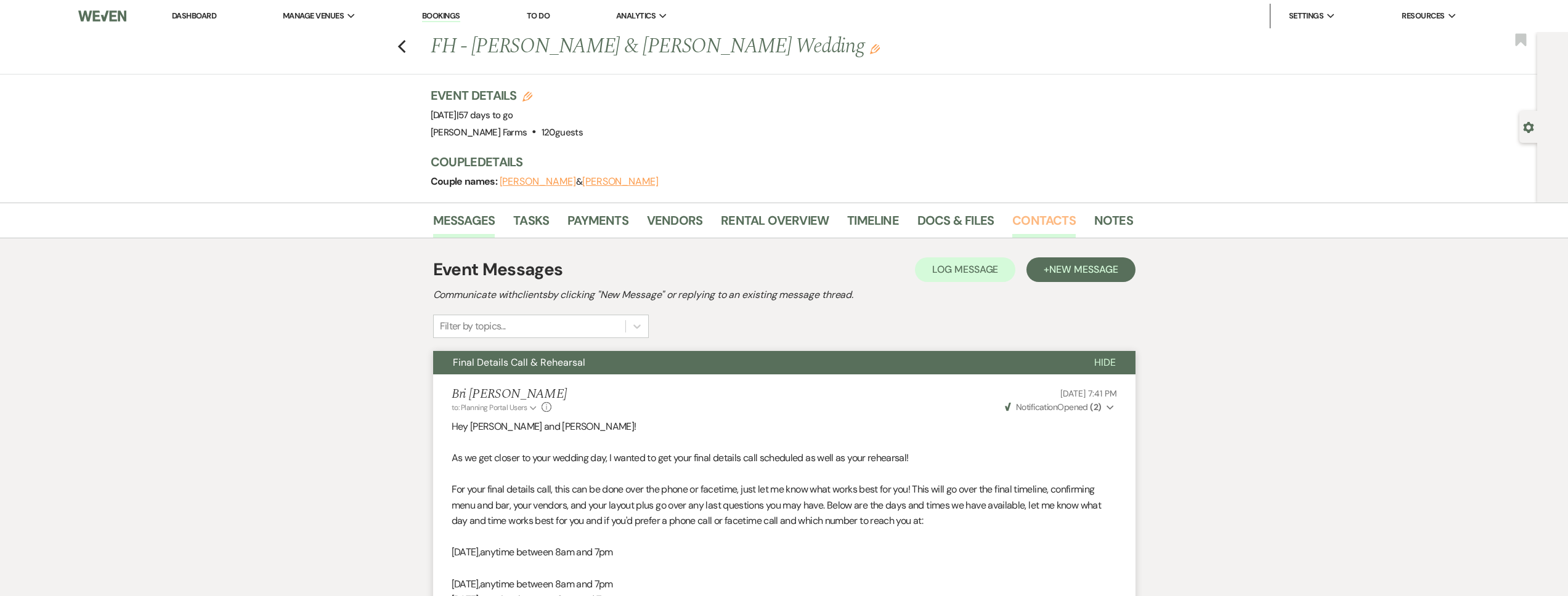
click at [1049, 217] on link "Contacts" at bounding box center [1044, 224] width 64 height 27
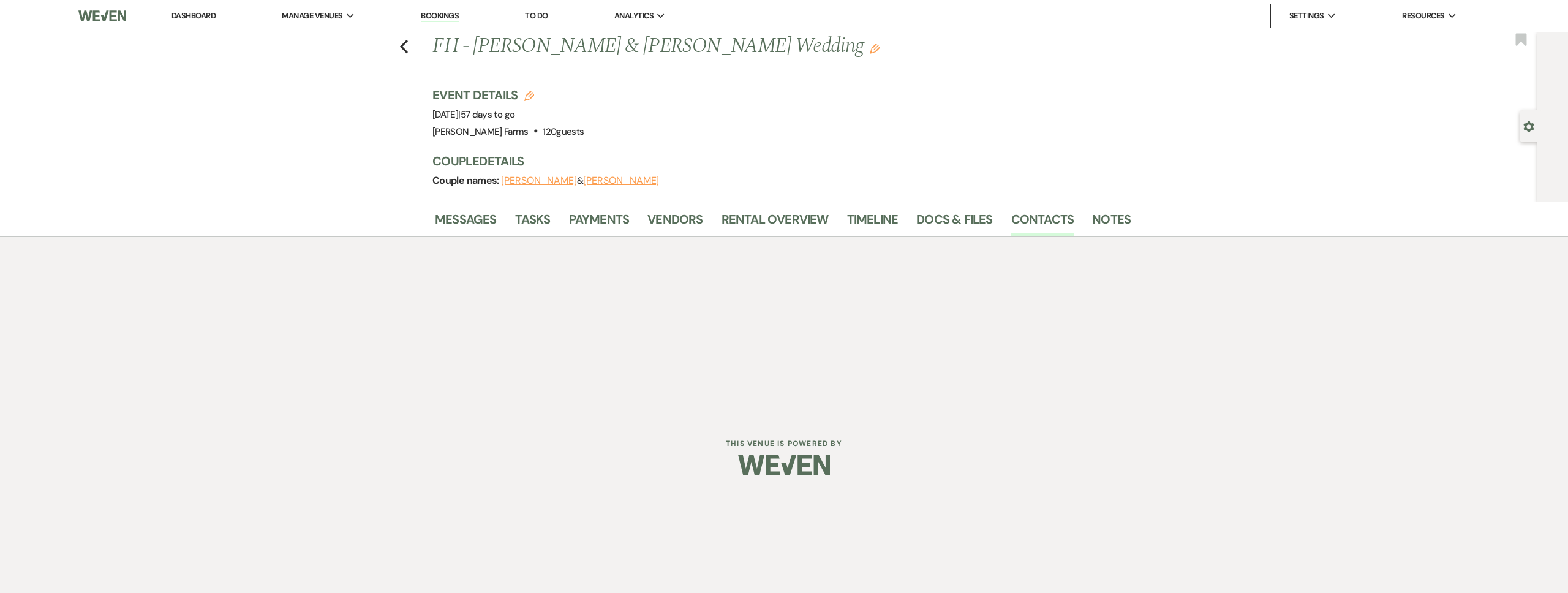
click at [1524, 125] on use "button" at bounding box center [1528, 127] width 10 height 11
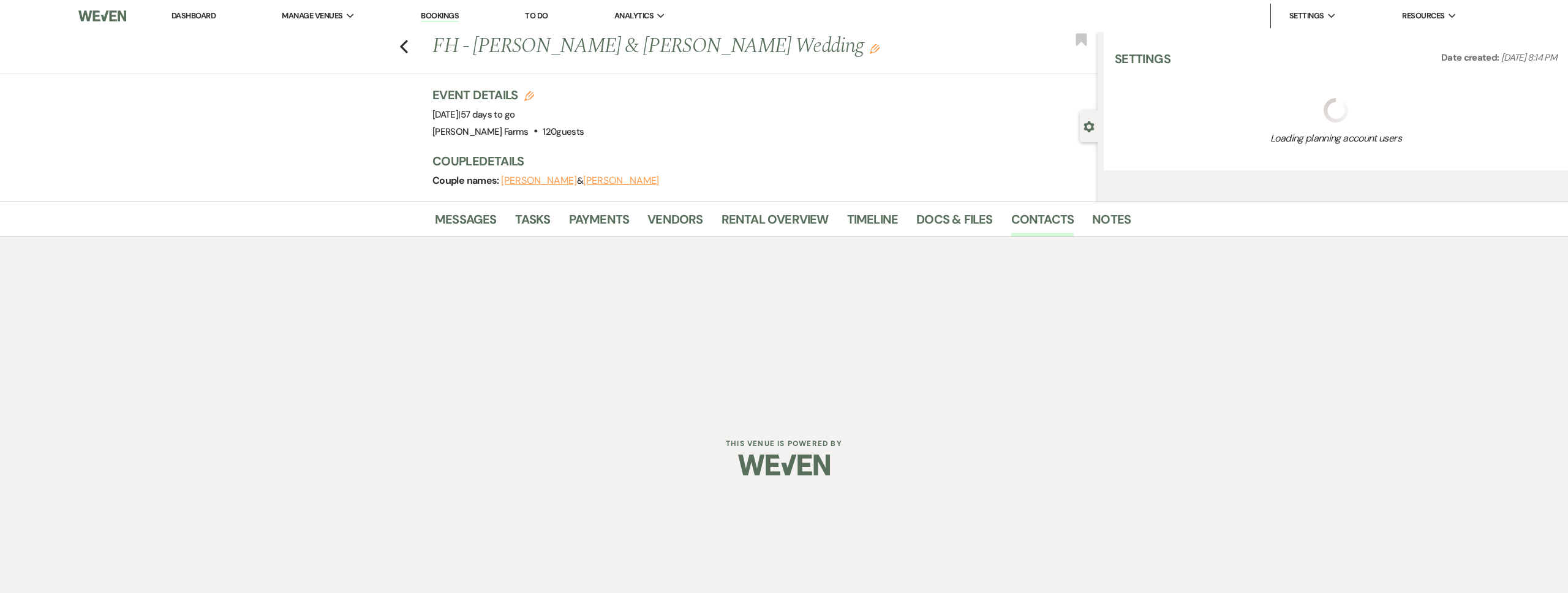
select select "5"
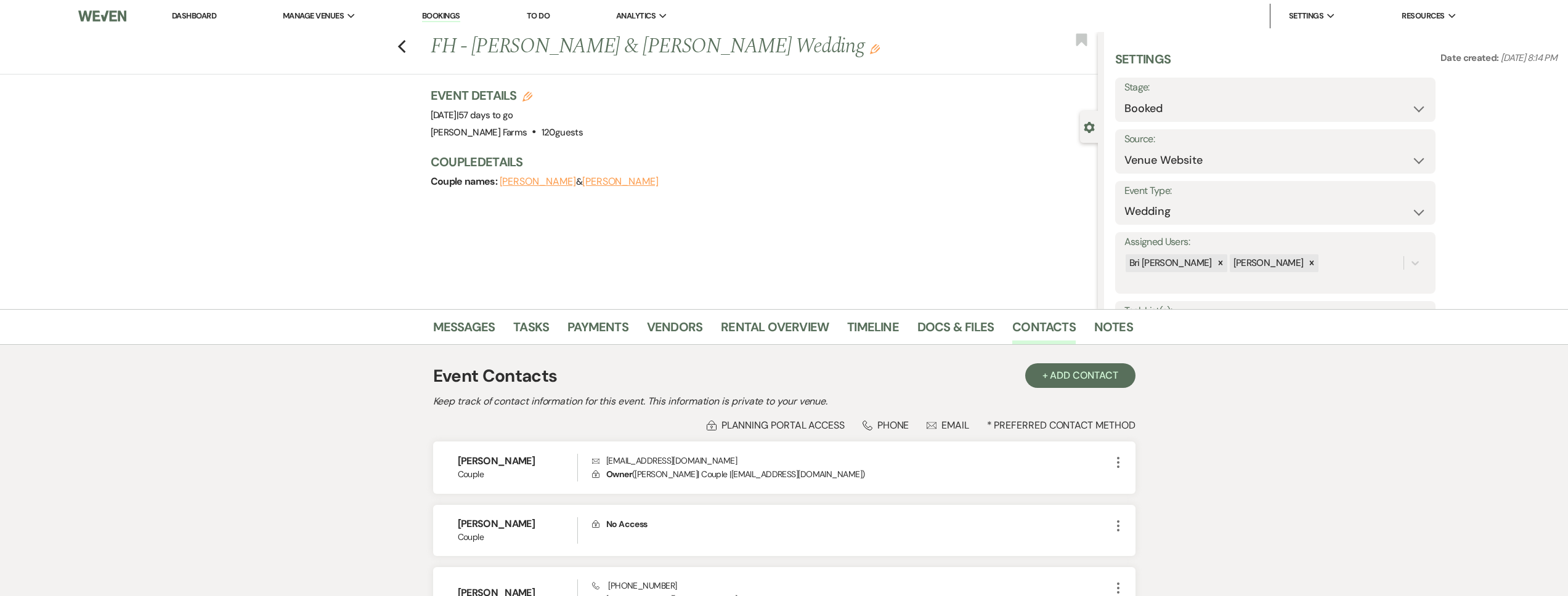
click at [1084, 127] on icon "Gear" at bounding box center [1089, 127] width 11 height 11
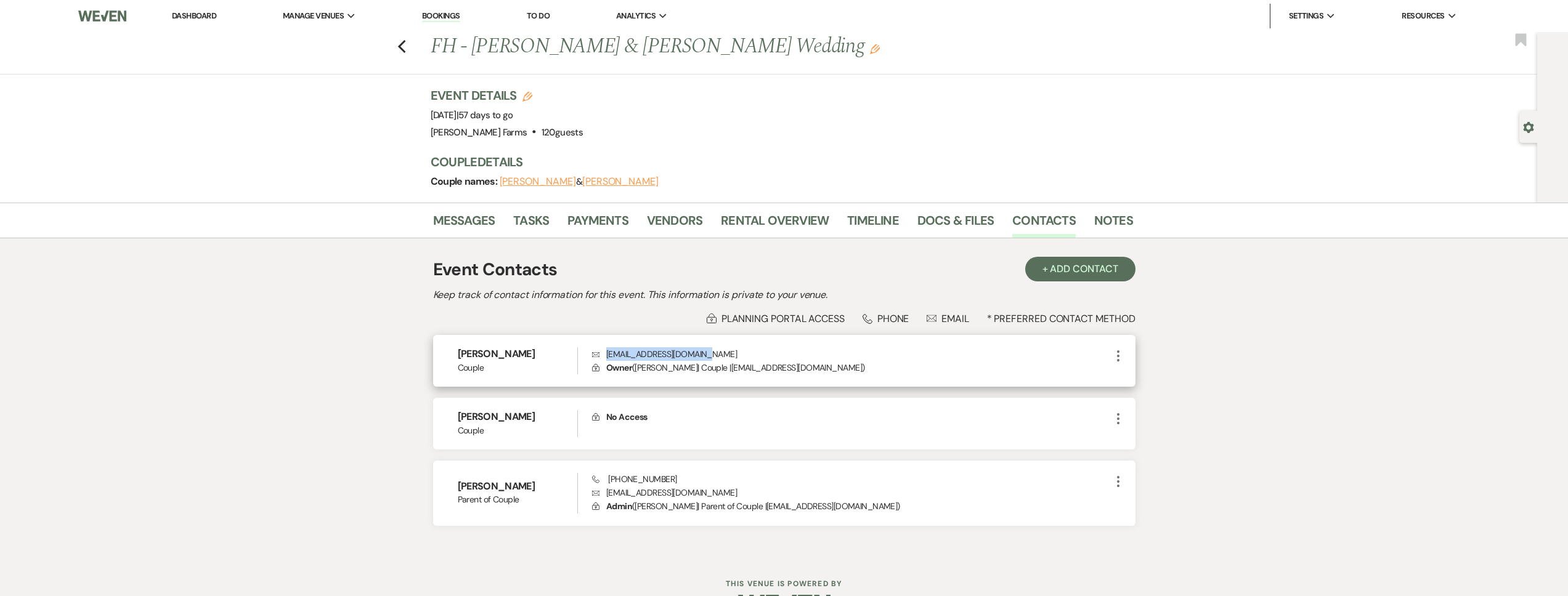
drag, startPoint x: 704, startPoint y: 359, endPoint x: 653, endPoint y: 358, distance: 51.0
click at [607, 357] on p "Envelope paytonarriola@gmail.com" at bounding box center [851, 354] width 518 height 14
copy p "paytonarriola@gmail.com"
click at [471, 223] on link "Messages" at bounding box center [464, 224] width 62 height 27
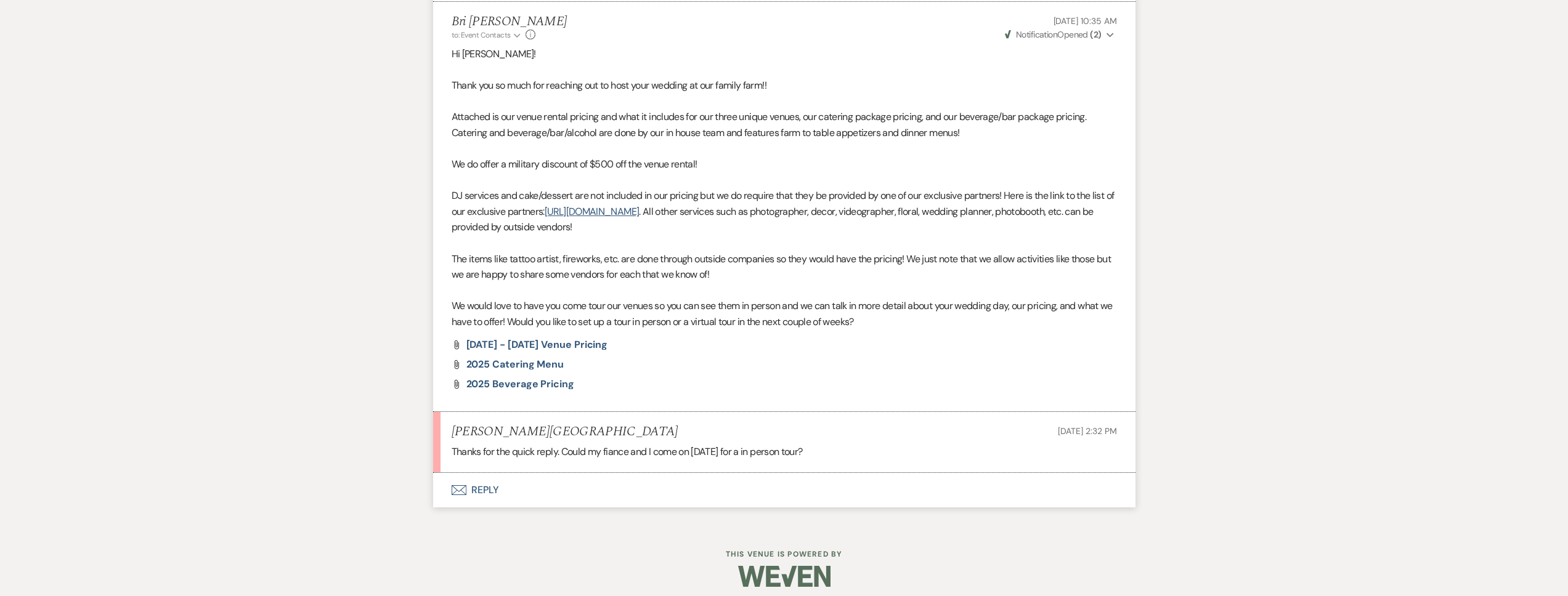
scroll to position [685, 0]
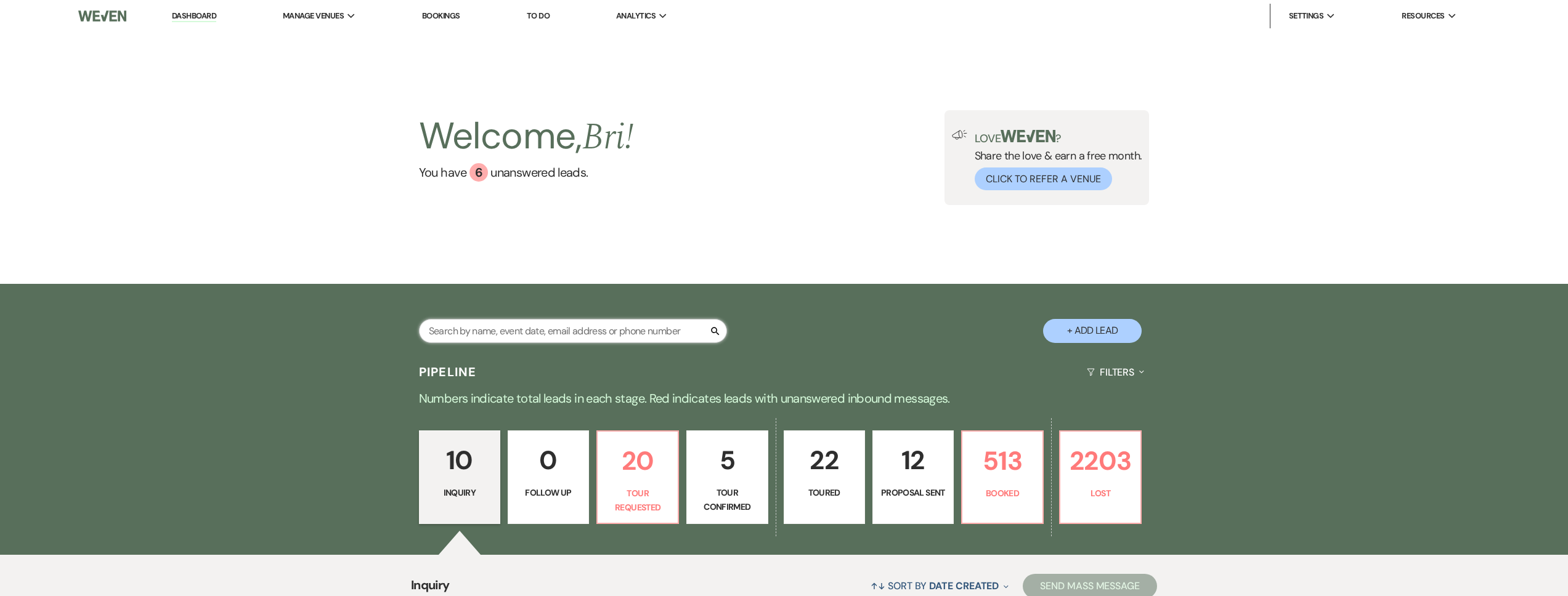
click at [488, 329] on input "text" at bounding box center [573, 331] width 308 height 24
type input "abigail"
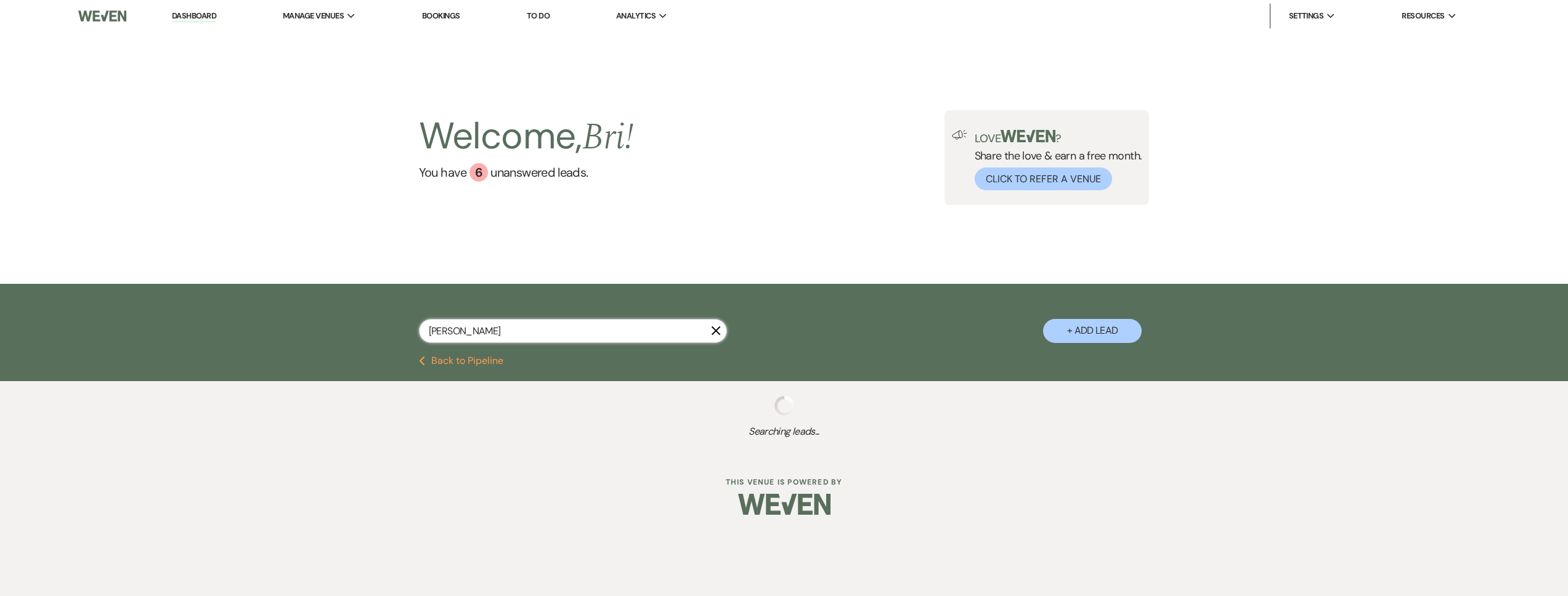
select select "2"
select select "8"
select select "5"
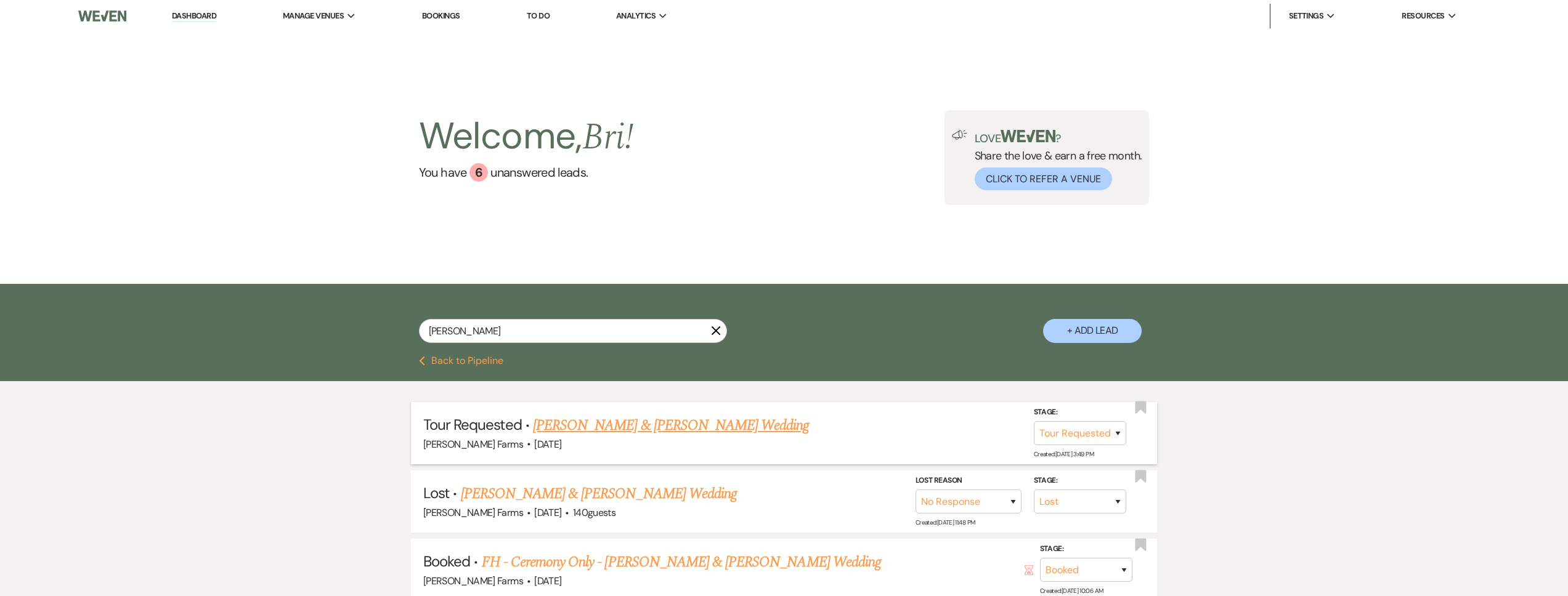
click at [698, 427] on link "Garrett Smith & Abigail Smolenski's Wedding" at bounding box center [671, 425] width 276 height 22
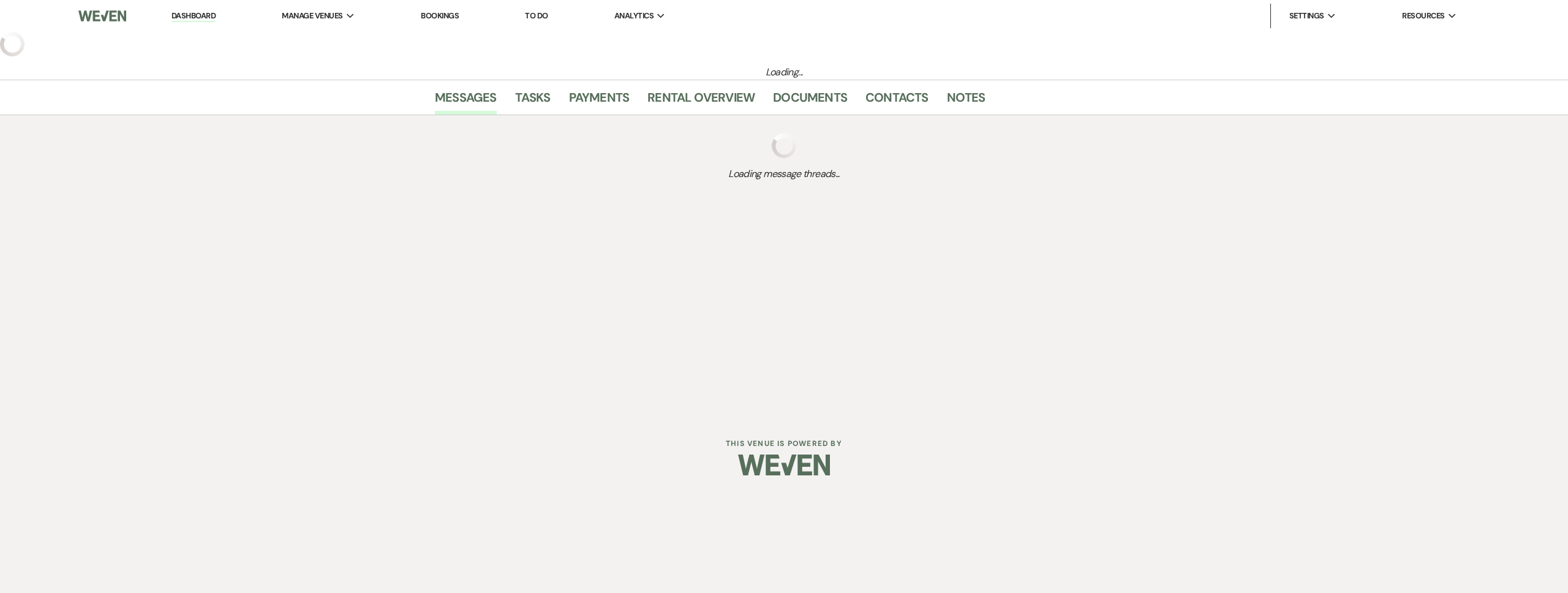
select select "2"
select select "5"
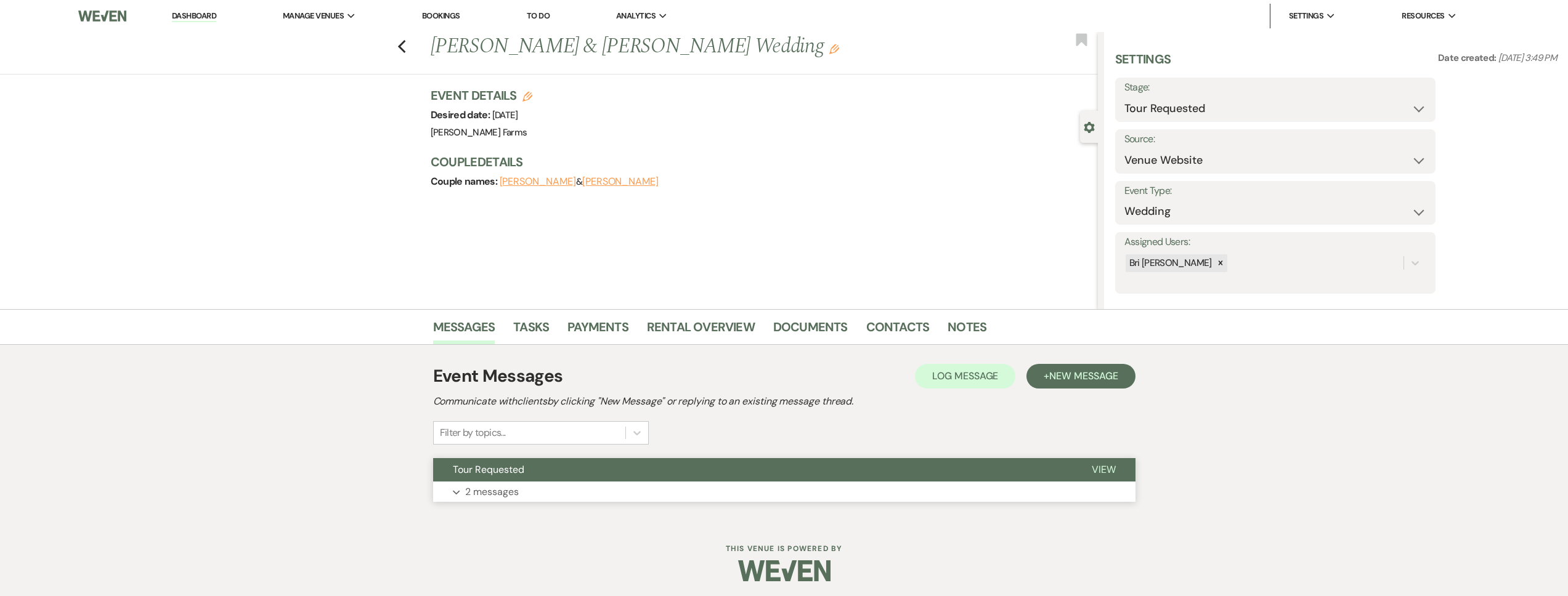
click at [513, 500] on button "Expand 2 messages" at bounding box center [784, 492] width 702 height 21
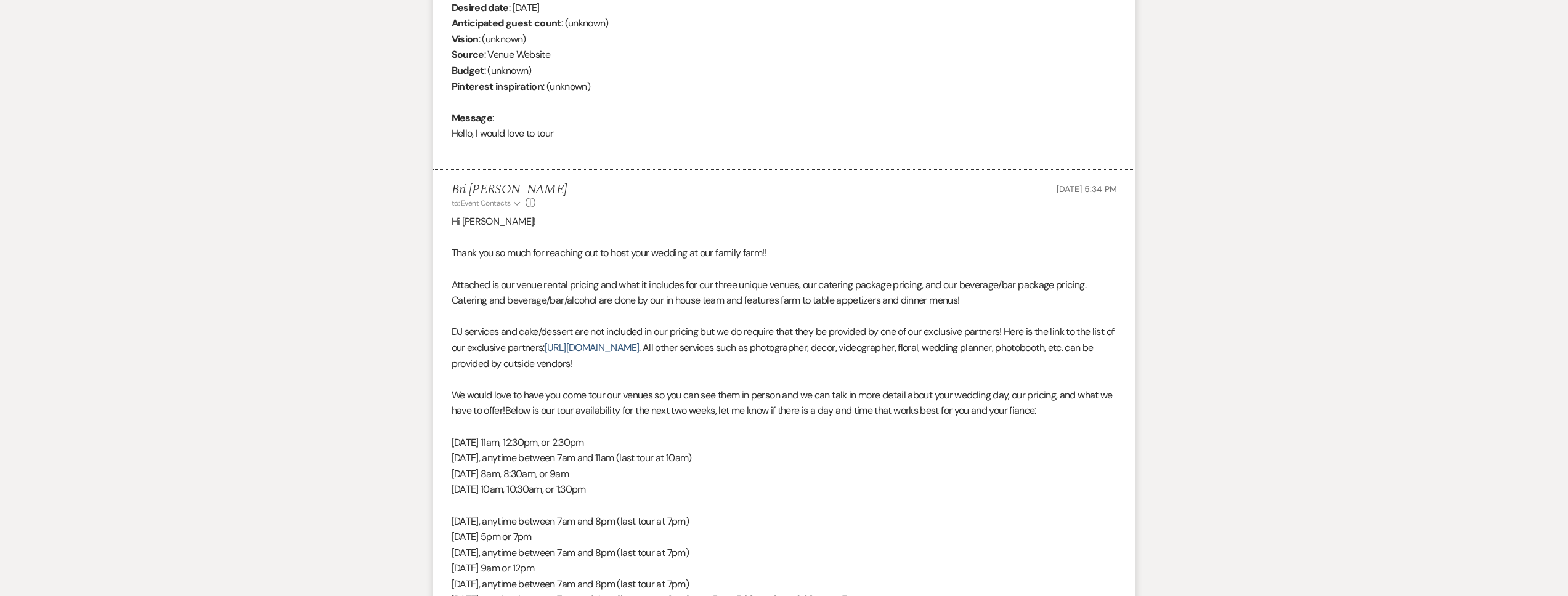
scroll to position [546, 0]
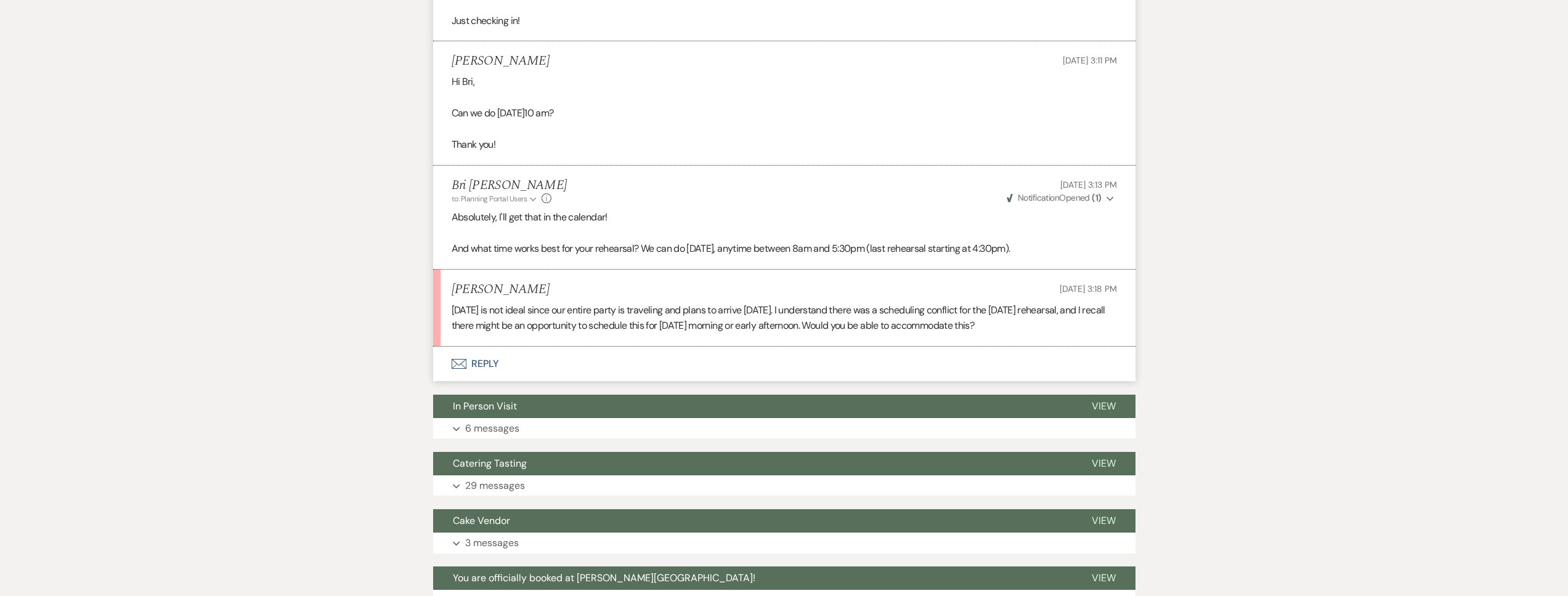
scroll to position [1135, 0]
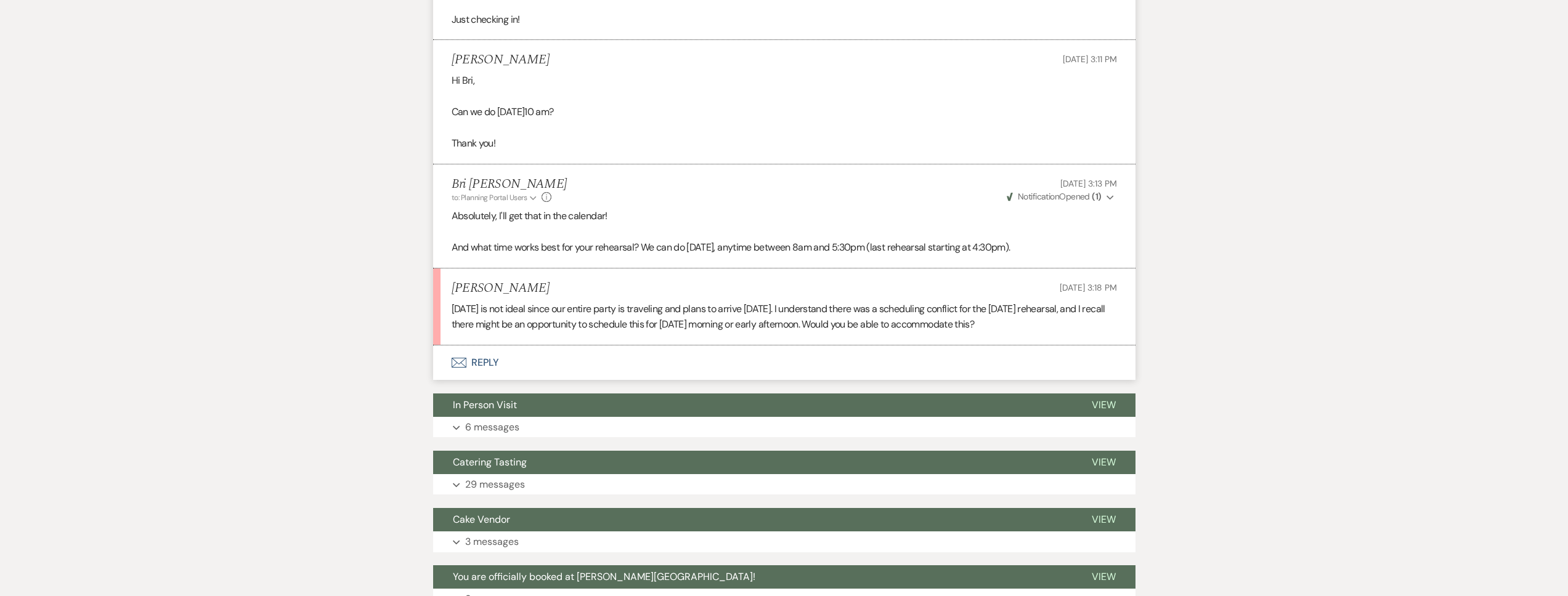
click at [579, 364] on button "Envelope Reply" at bounding box center [784, 362] width 702 height 35
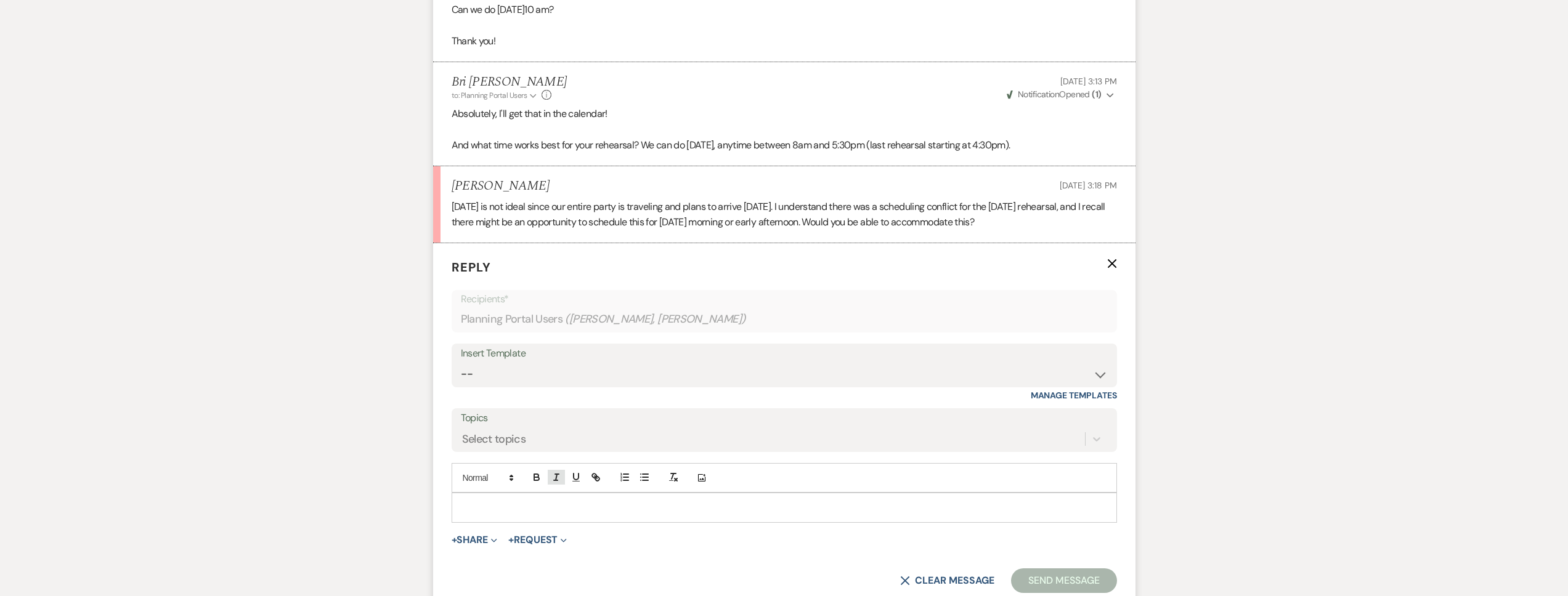
scroll to position [1240, 0]
click at [516, 509] on p at bounding box center [784, 505] width 646 height 14
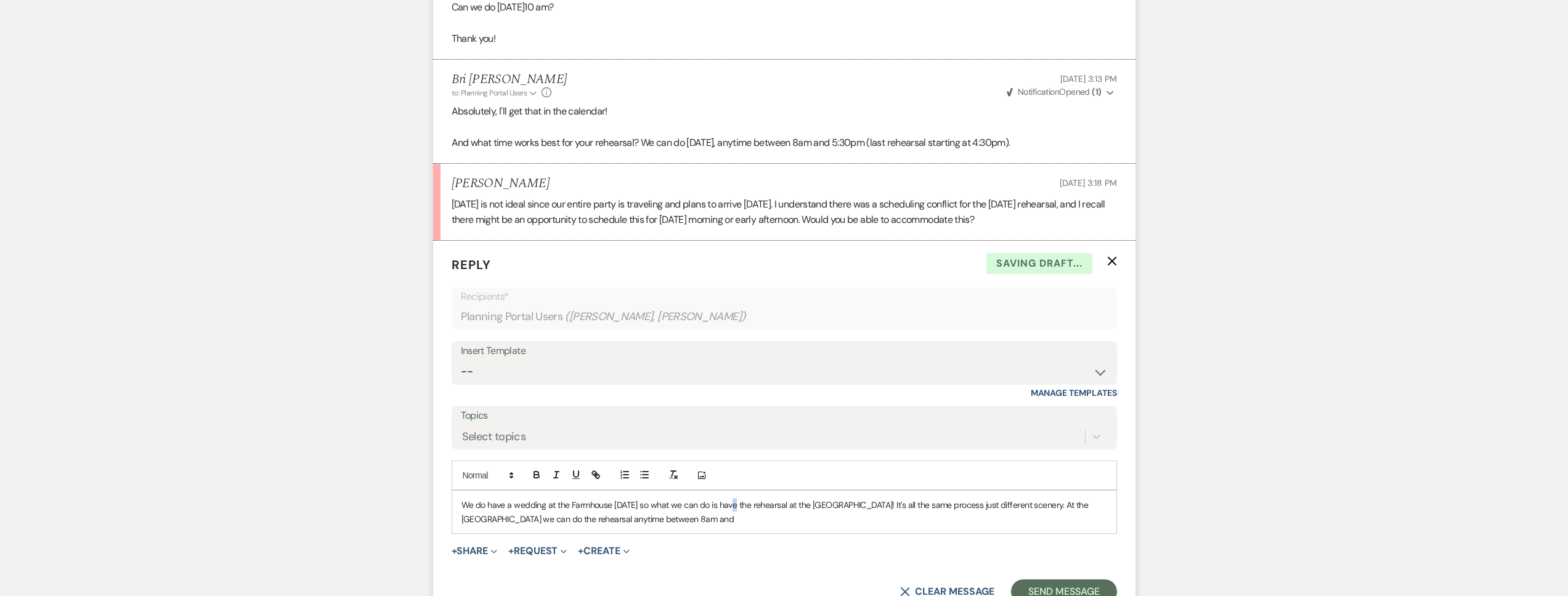
click at [734, 510] on p "We do have a wedding at the Farmhouse [DATE] so what we can do is have the rehe…" at bounding box center [784, 512] width 646 height 28
click at [710, 515] on p "We do have a wedding at the Farmhouse [DATE] so what we can do is have the rehe…" at bounding box center [784, 512] width 646 height 28
click at [711, 520] on p "We do have a wedding at the Farmhouse [DATE] so what we can do is have the rehe…" at bounding box center [784, 512] width 646 height 28
click at [1005, 519] on p "We do have a wedding at the Farmhouse [DATE] so what we can do is have the rehe…" at bounding box center [784, 512] width 646 height 28
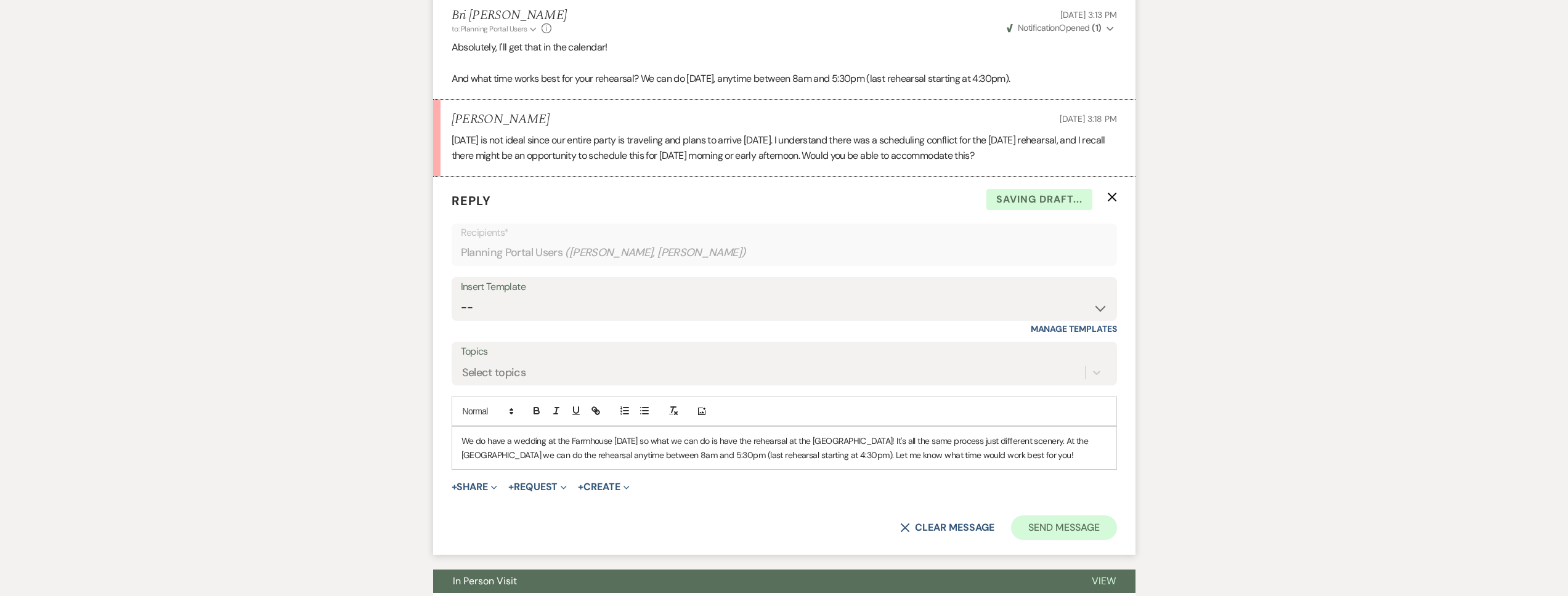
scroll to position [1327, 0]
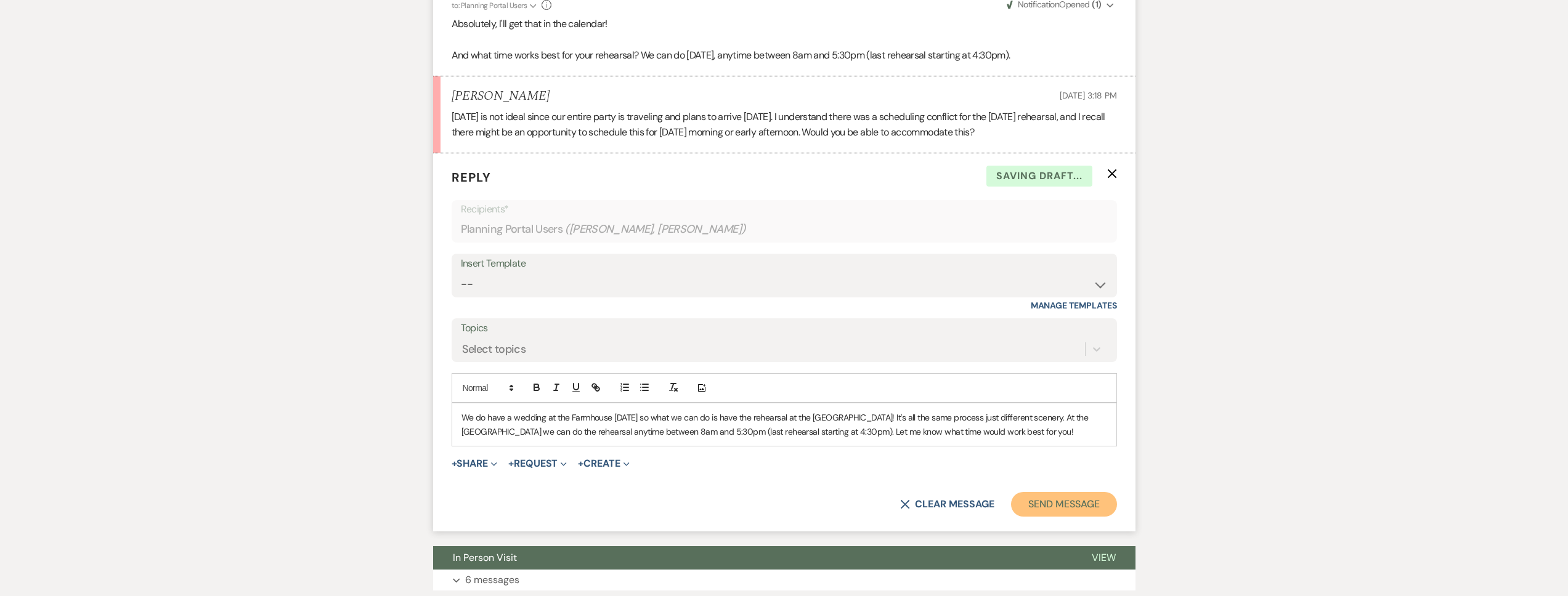
click at [1058, 509] on button "Send Message" at bounding box center [1064, 504] width 105 height 25
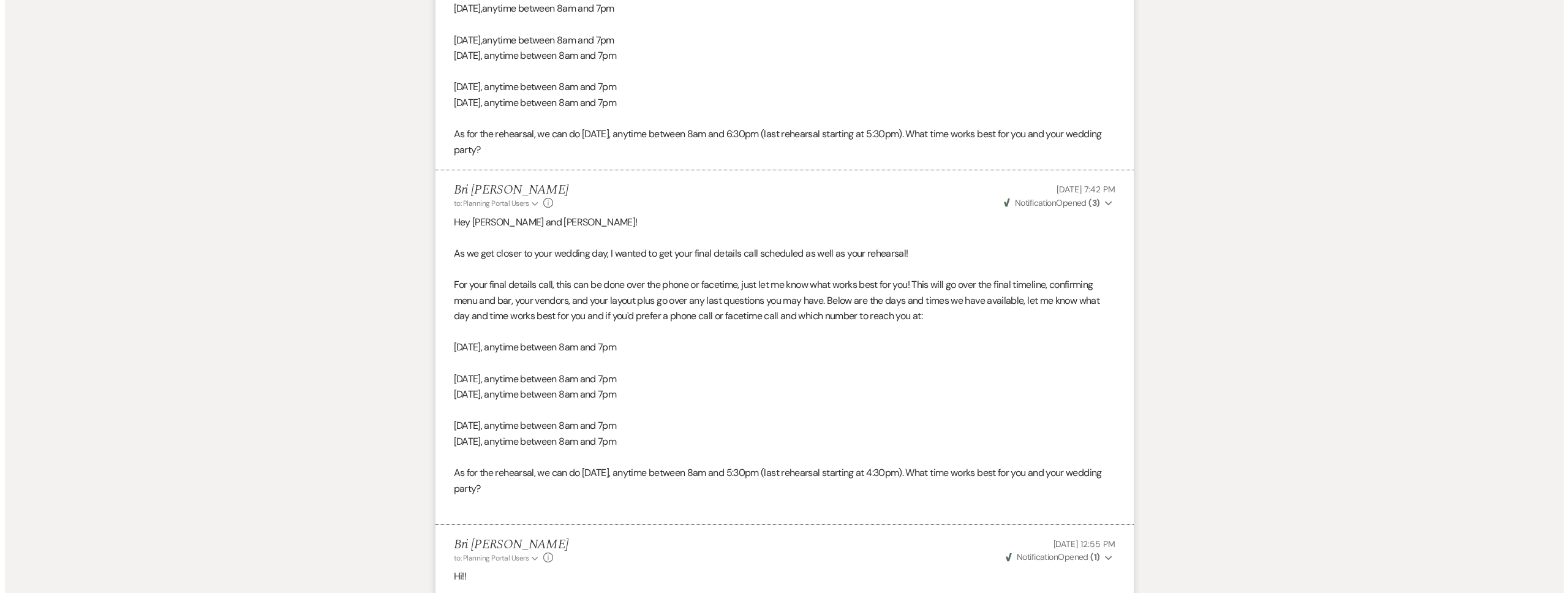
scroll to position [0, 0]
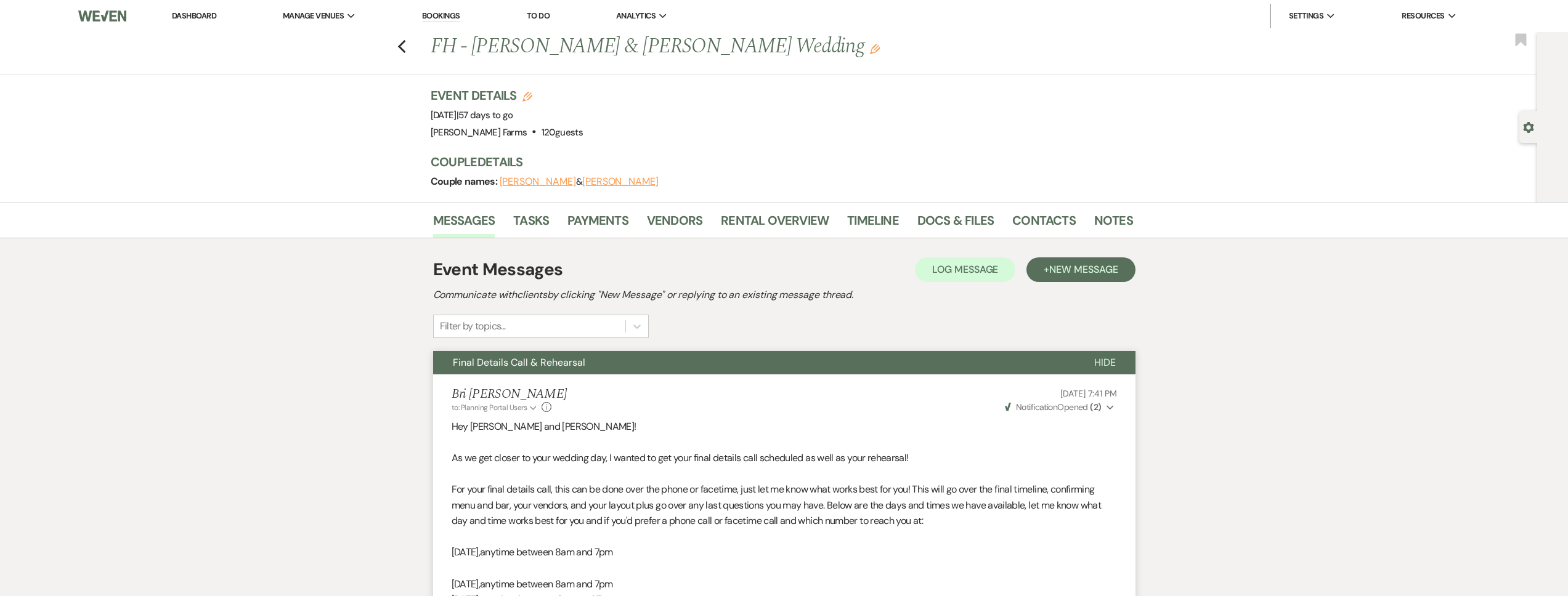
click at [211, 19] on link "Dashboard" at bounding box center [194, 16] width 45 height 11
